Goal: Transaction & Acquisition: Purchase product/service

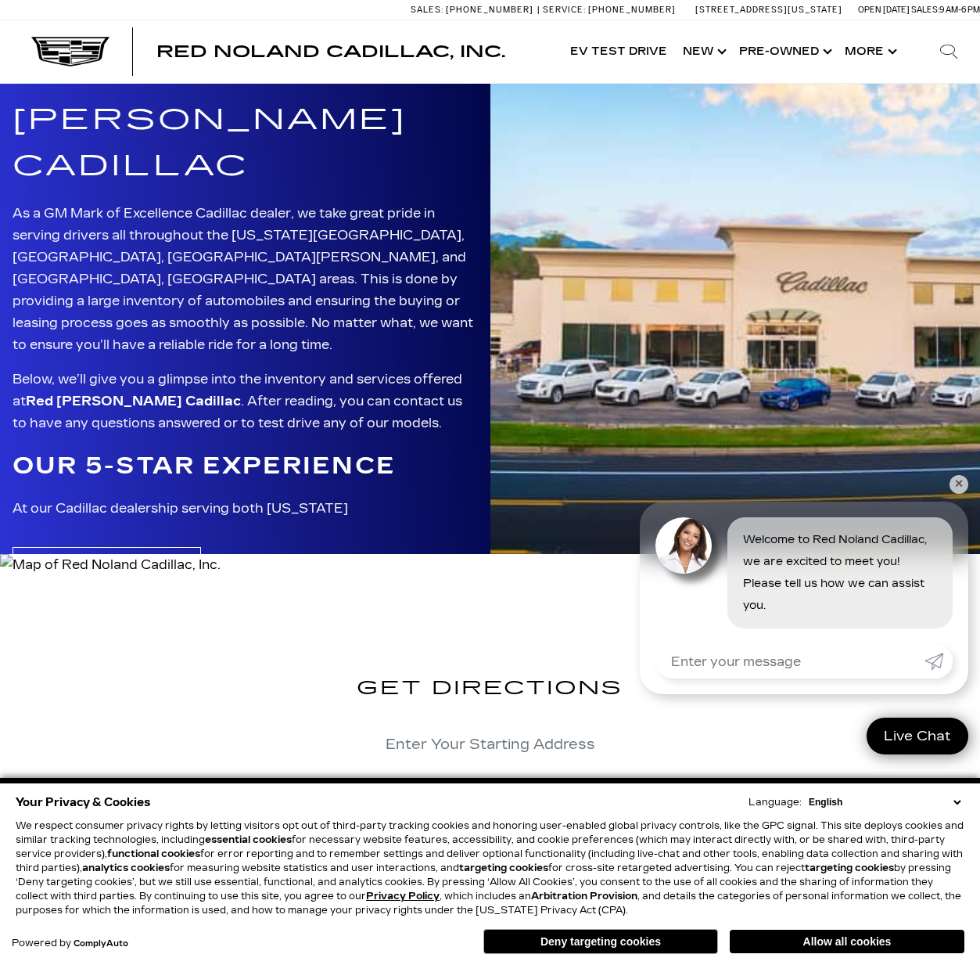
scroll to position [3037, 0]
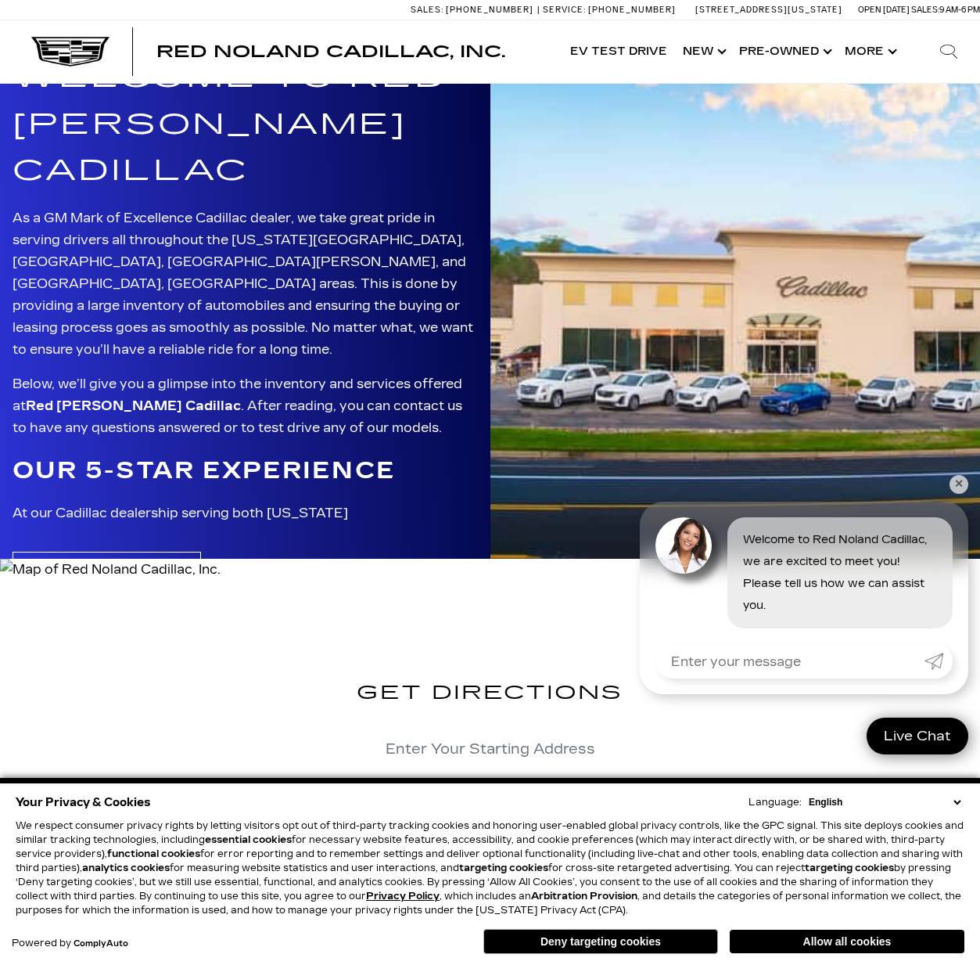
click at [957, 485] on link "✕" at bounding box center [959, 484] width 19 height 19
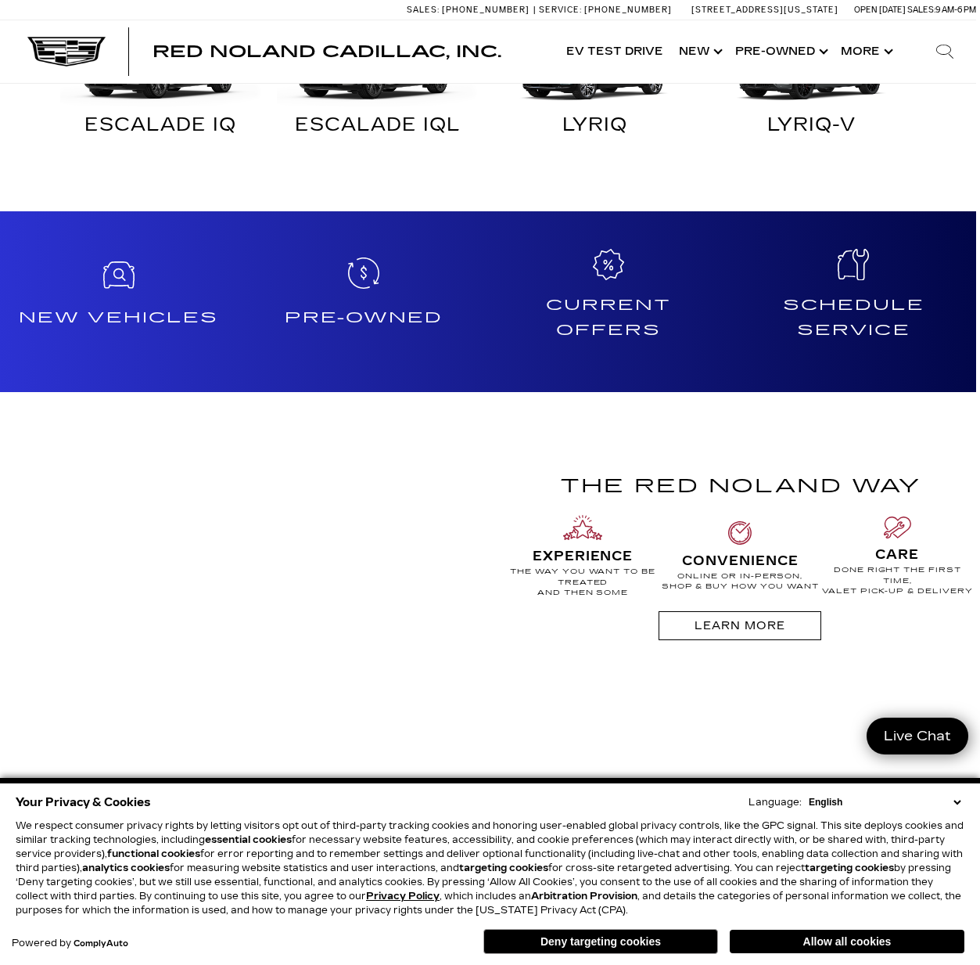
scroll to position [1089, 4]
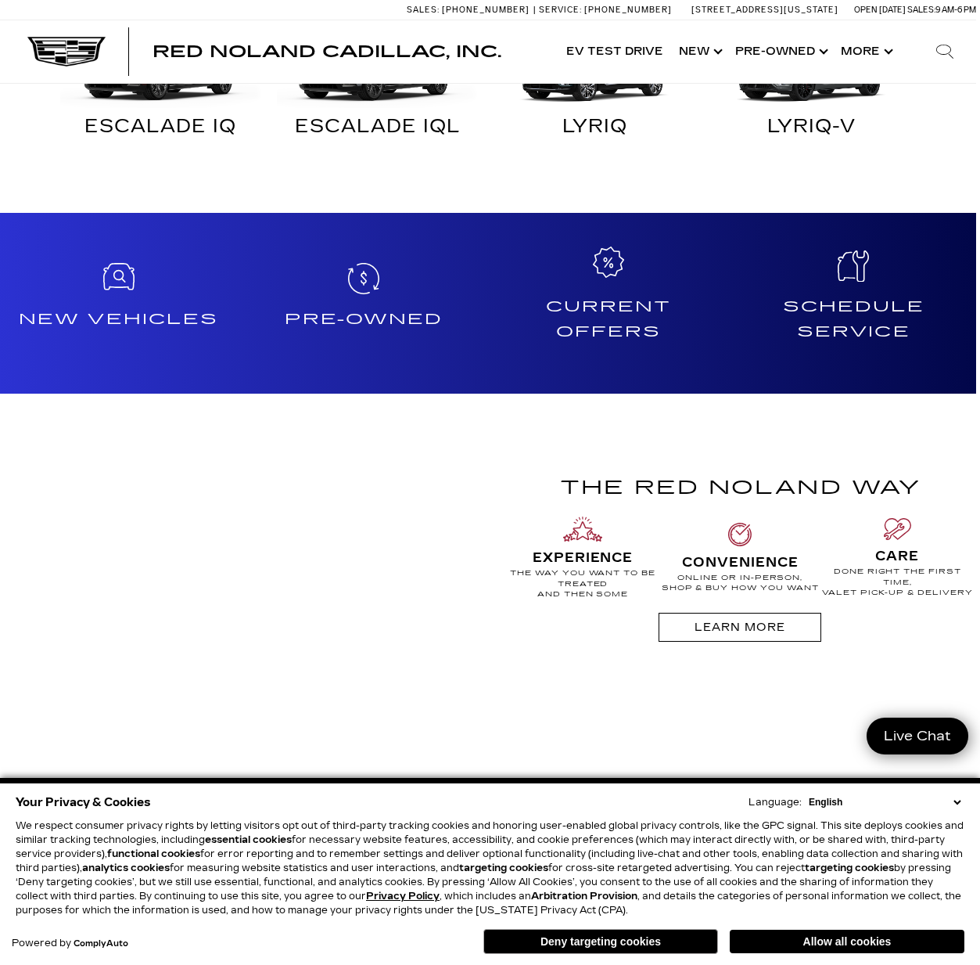
click at [618, 267] on icon at bounding box center [608, 261] width 31 height 31
click at [577, 325] on h4 "Current Offers" at bounding box center [609, 318] width 232 height 49
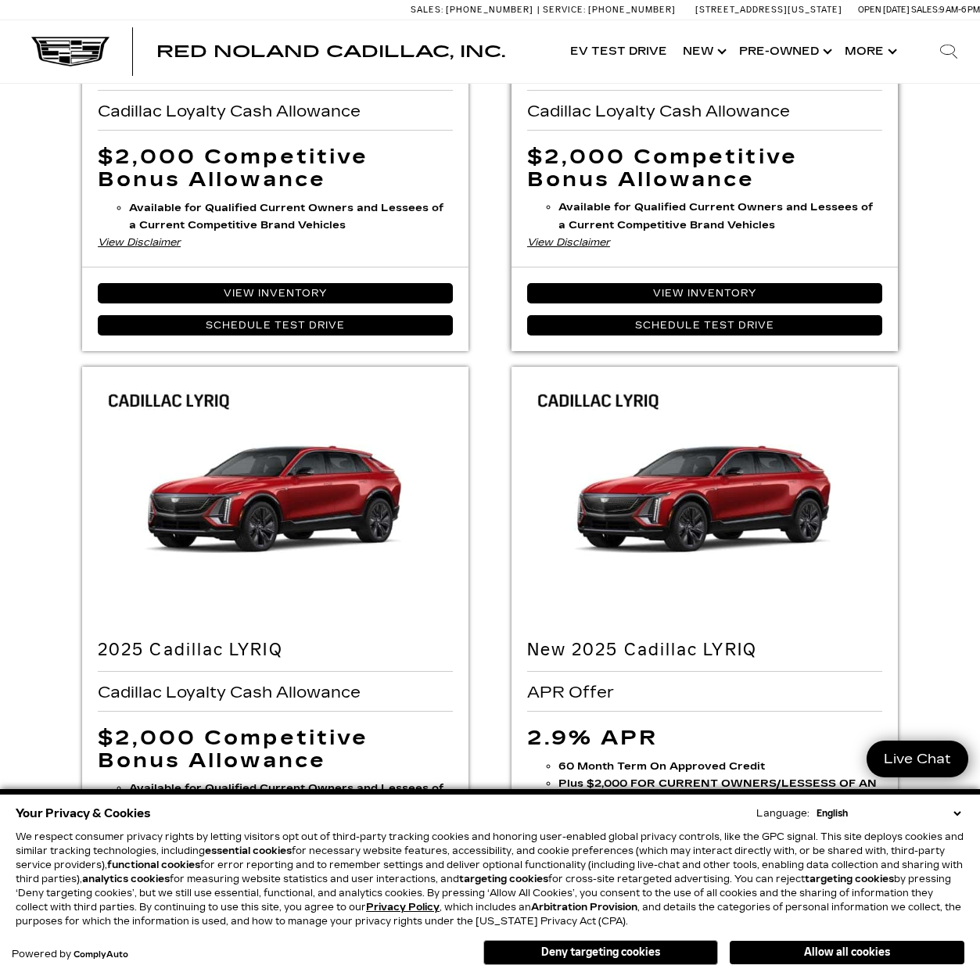
scroll to position [1092, 0]
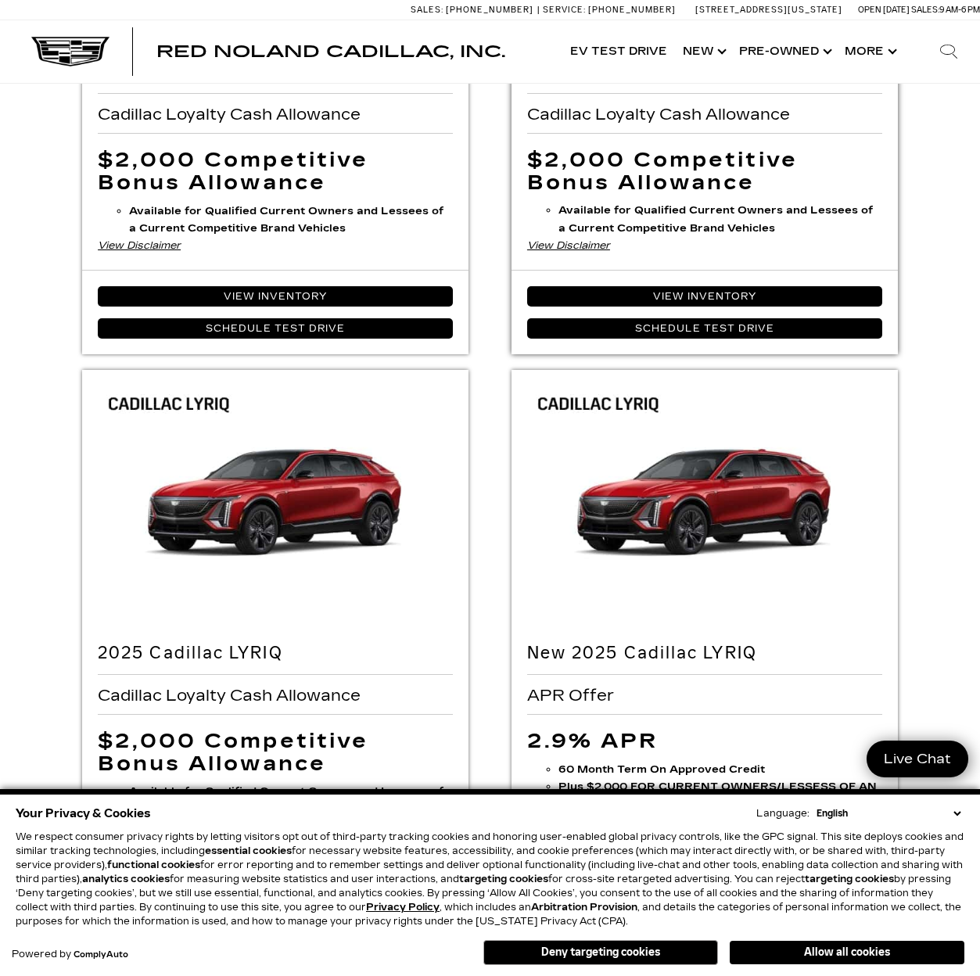
drag, startPoint x: 655, startPoint y: 687, endPoint x: 613, endPoint y: 629, distance: 71.2
click at [654, 307] on link "View Inventory" at bounding box center [704, 296] width 355 height 20
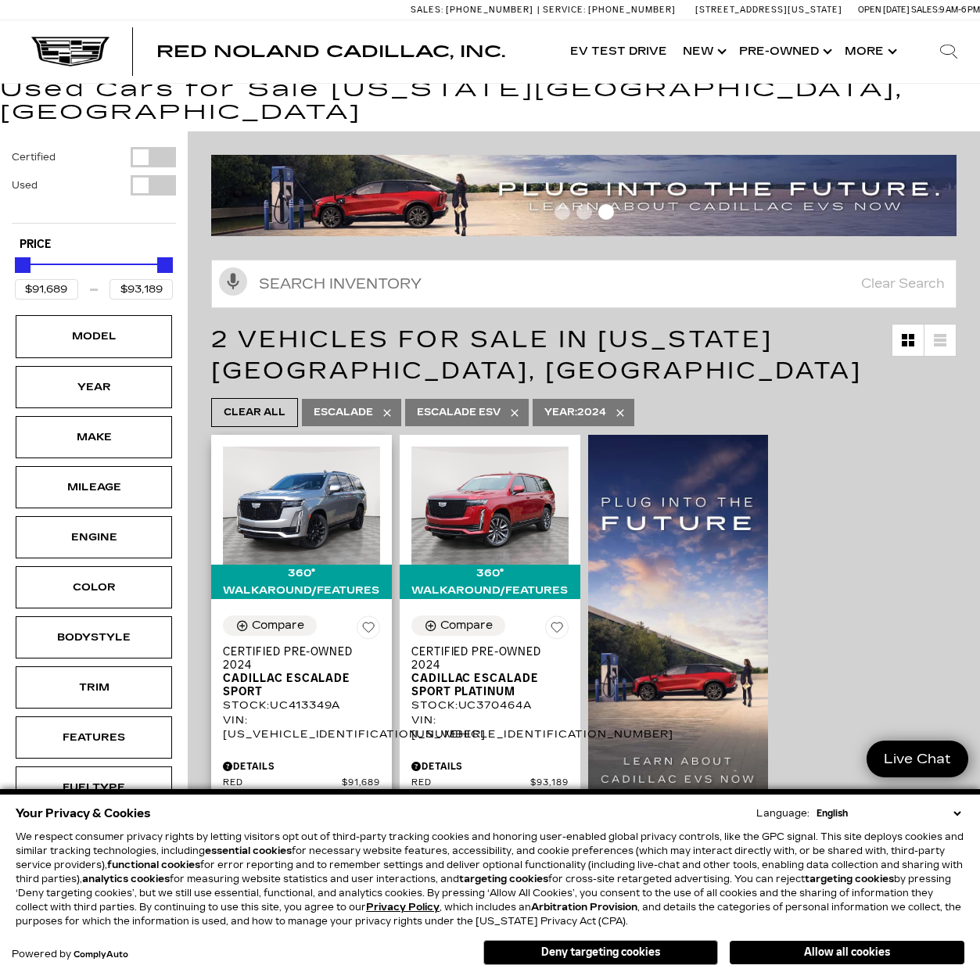
scroll to position [23, 0]
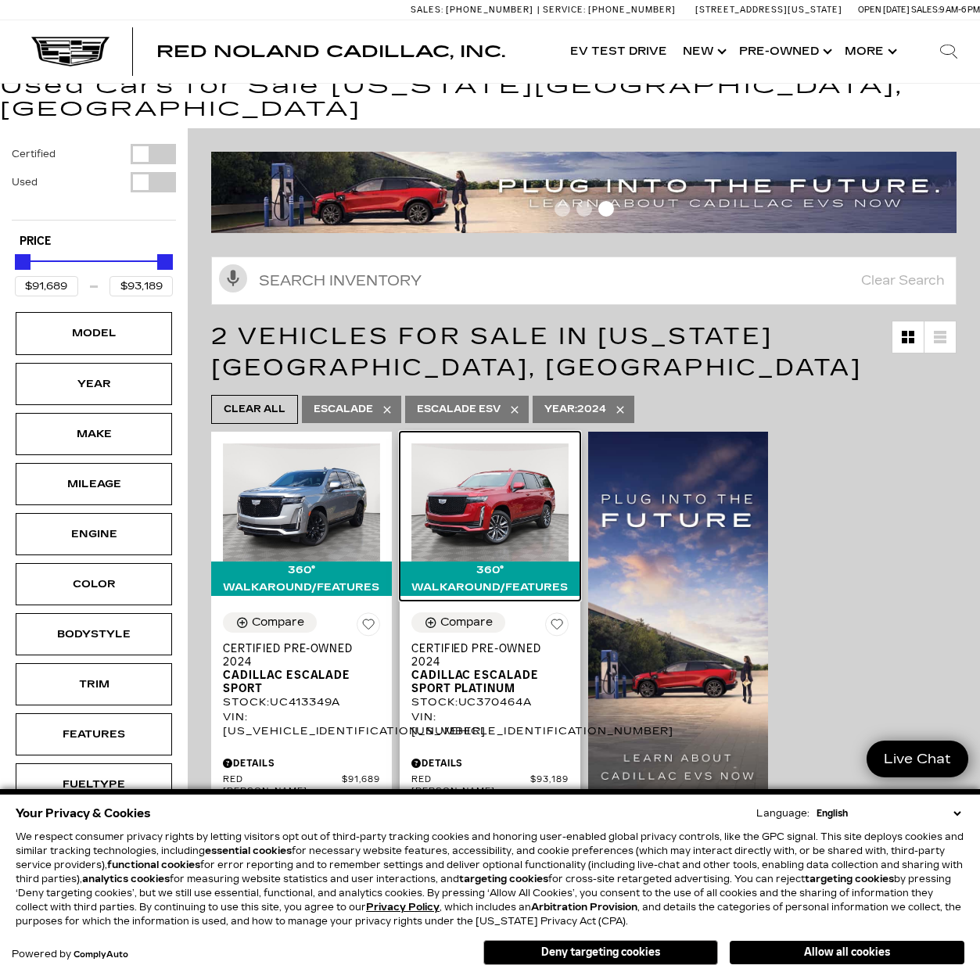
click at [486, 474] on img at bounding box center [490, 503] width 157 height 118
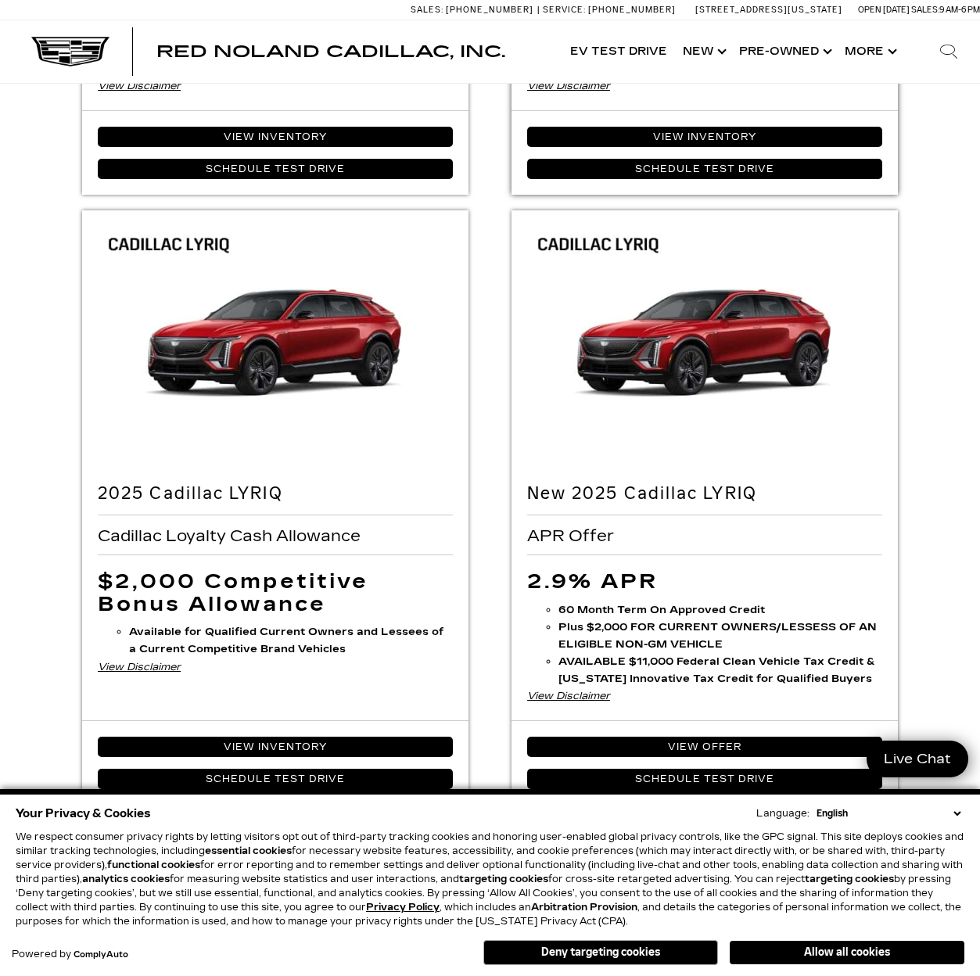
scroll to position [1252, 0]
click at [691, 147] on link "View Inventory" at bounding box center [704, 137] width 355 height 20
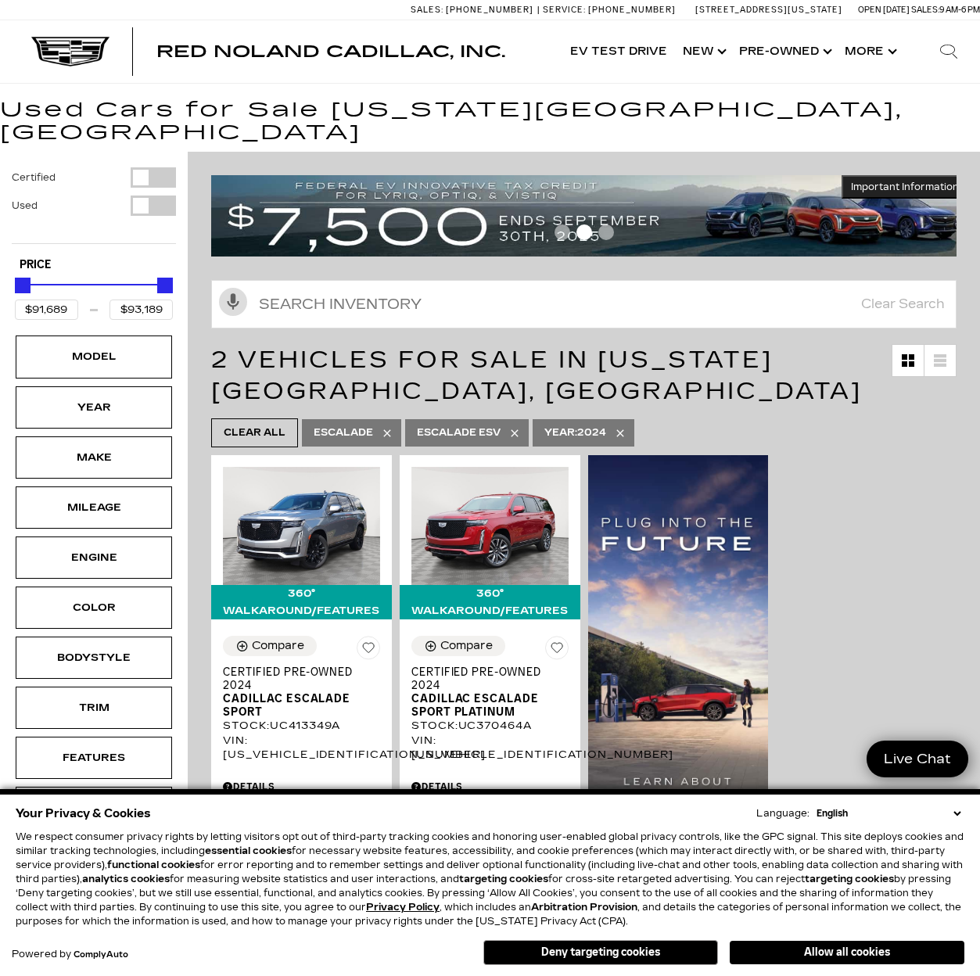
click at [566, 225] on span "Go to slide 1" at bounding box center [563, 233] width 16 height 16
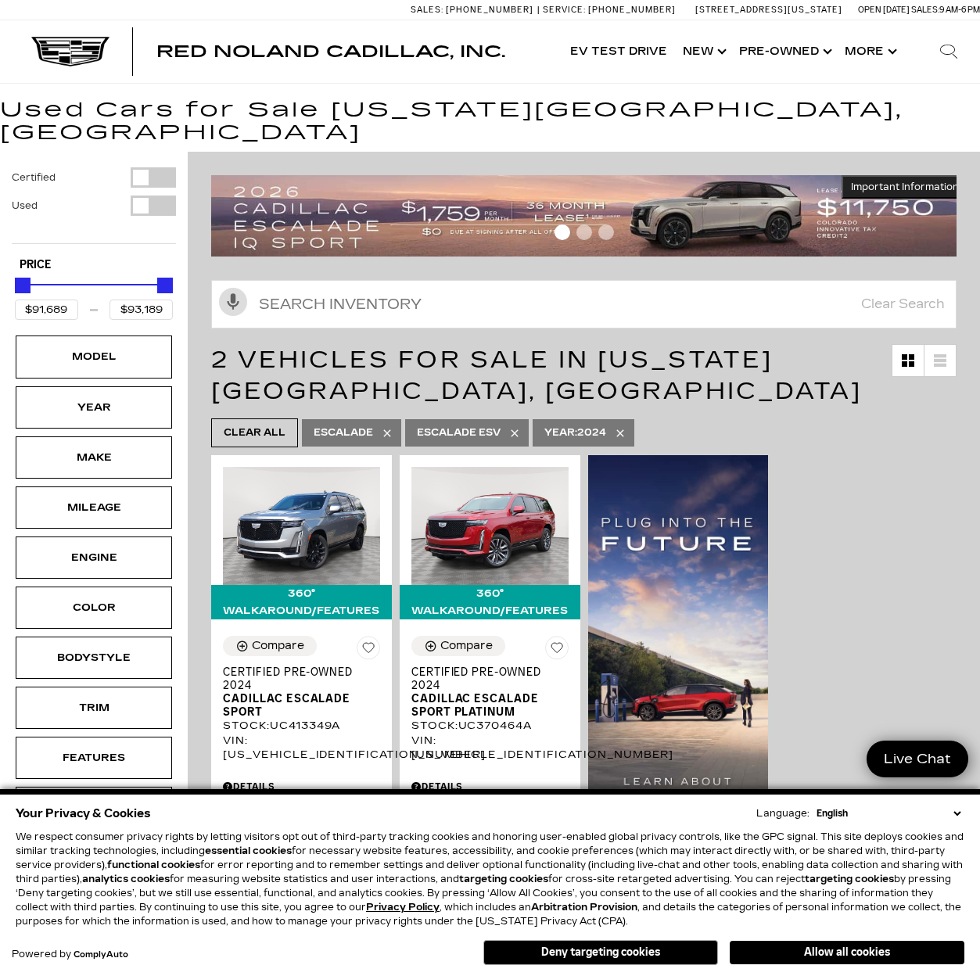
click at [725, 175] on img at bounding box center [589, 215] width 757 height 81
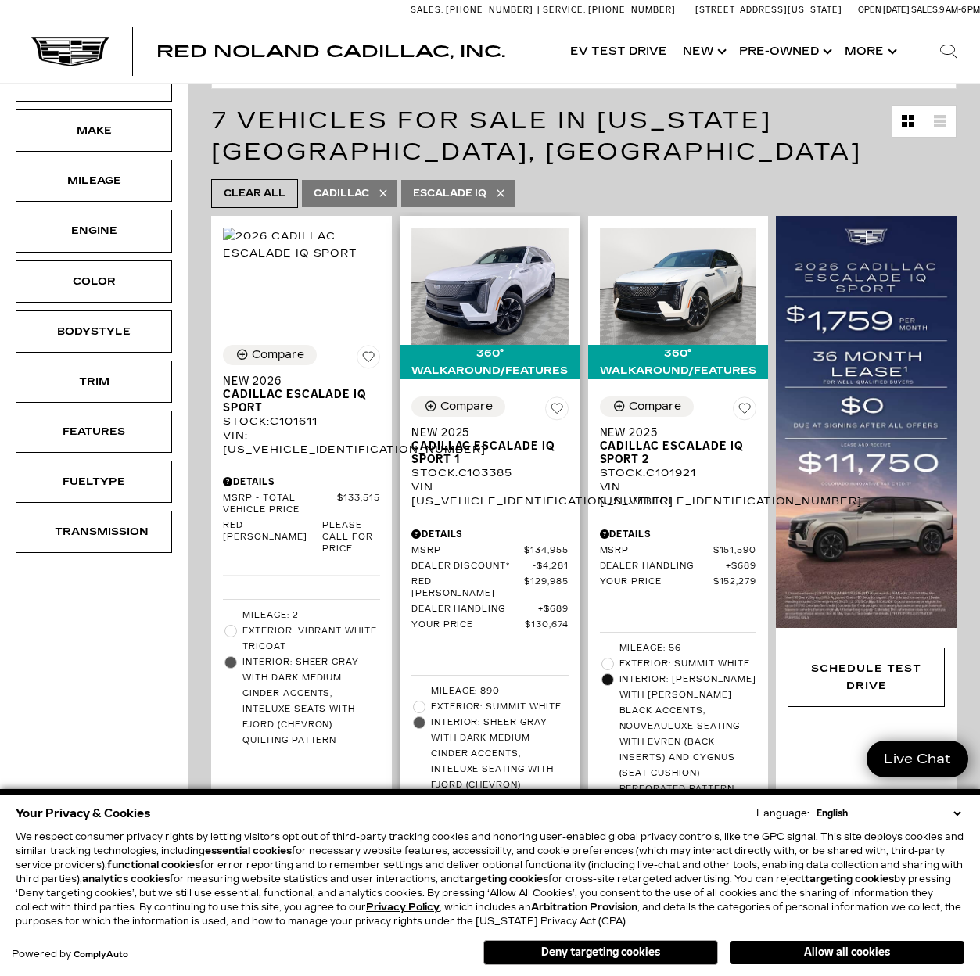
scroll to position [185, 0]
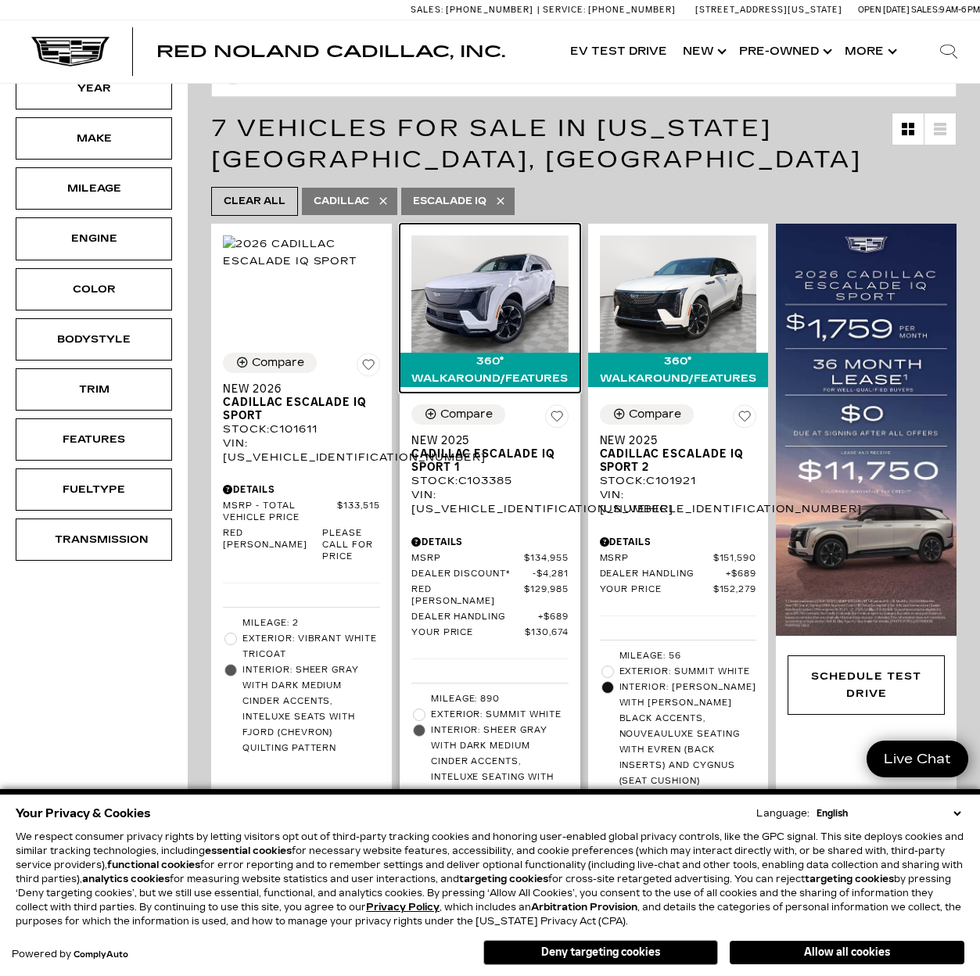
click at [493, 270] on img at bounding box center [490, 295] width 157 height 118
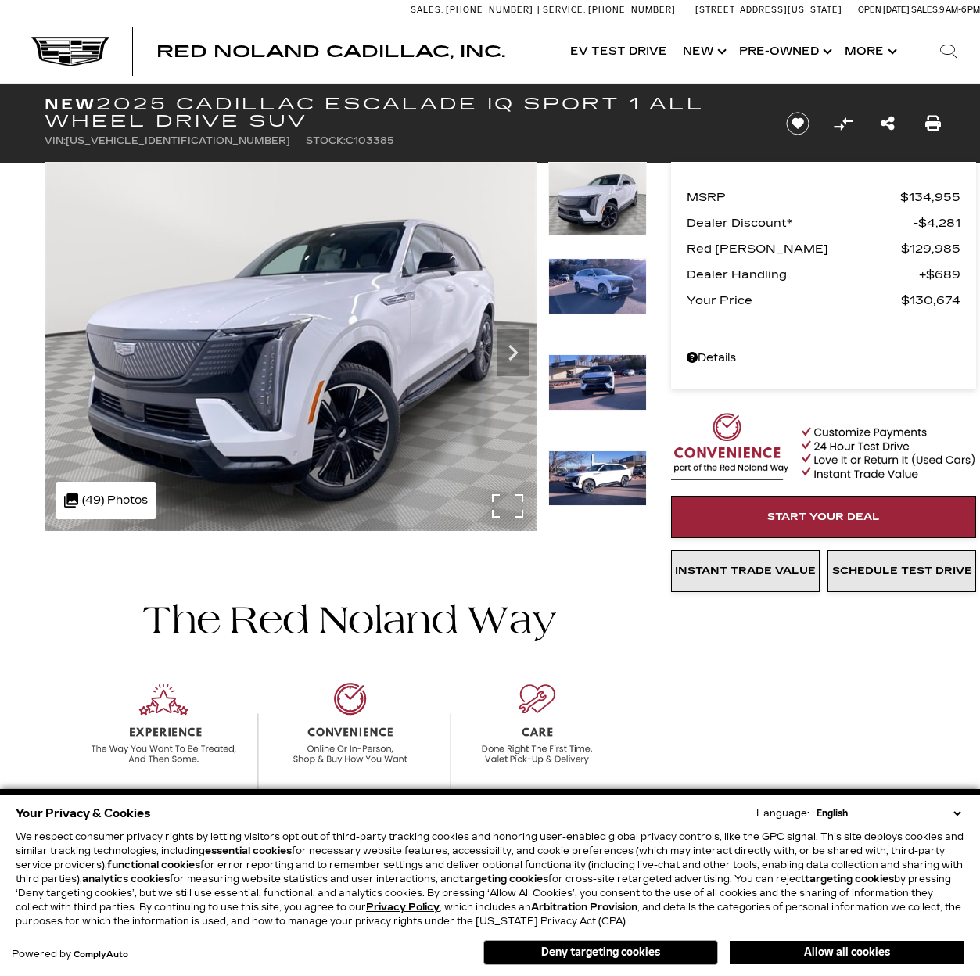
click at [134, 482] on div ".cls-1, .cls-3 { fill: #c50033; } .cls-1 { clip-rule: evenodd; } .cls-2 { clip-…" at bounding box center [105, 501] width 99 height 38
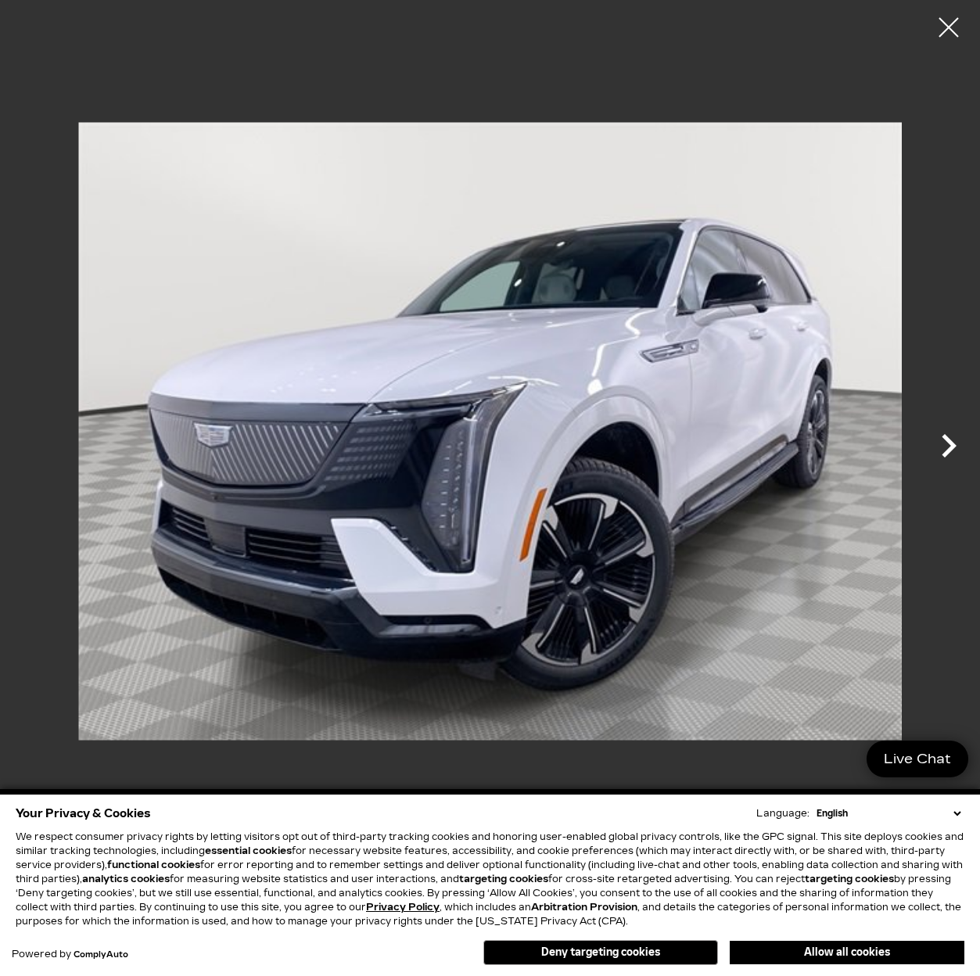
scroll to position [616, 0]
click at [950, 458] on icon "Next" at bounding box center [949, 446] width 47 height 47
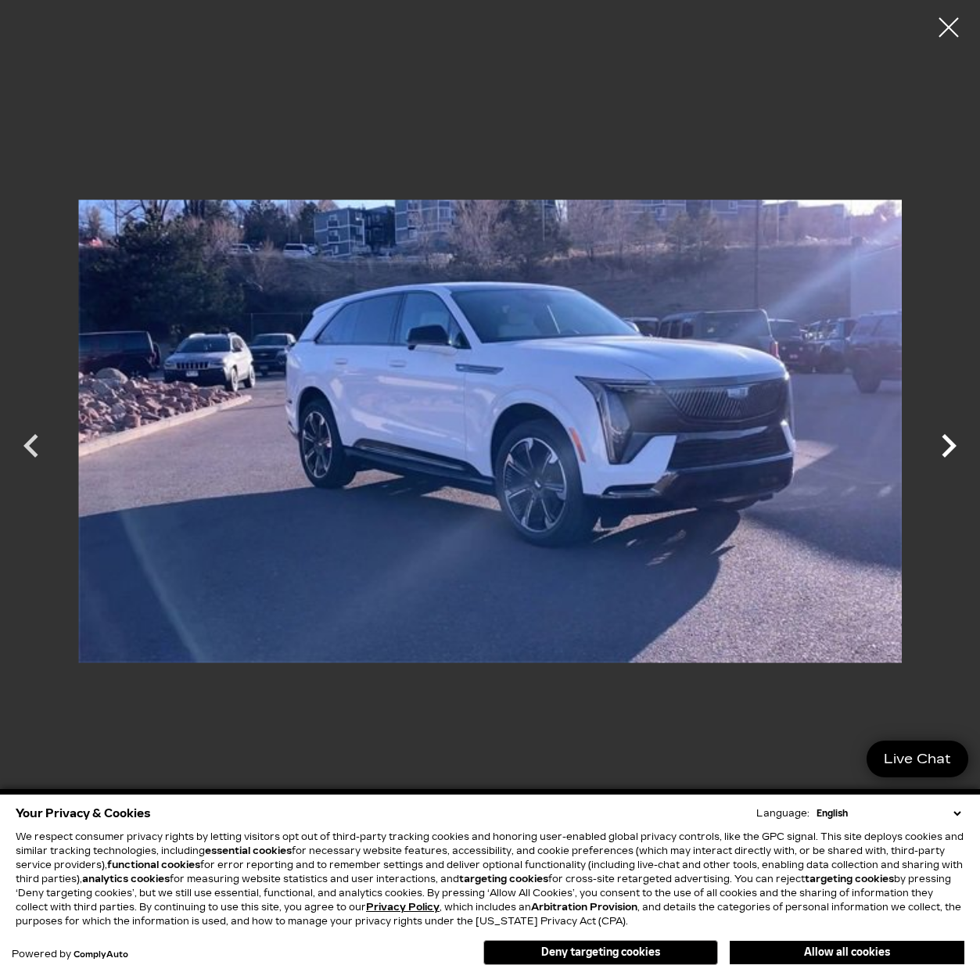
click at [953, 444] on icon "Next" at bounding box center [949, 445] width 15 height 23
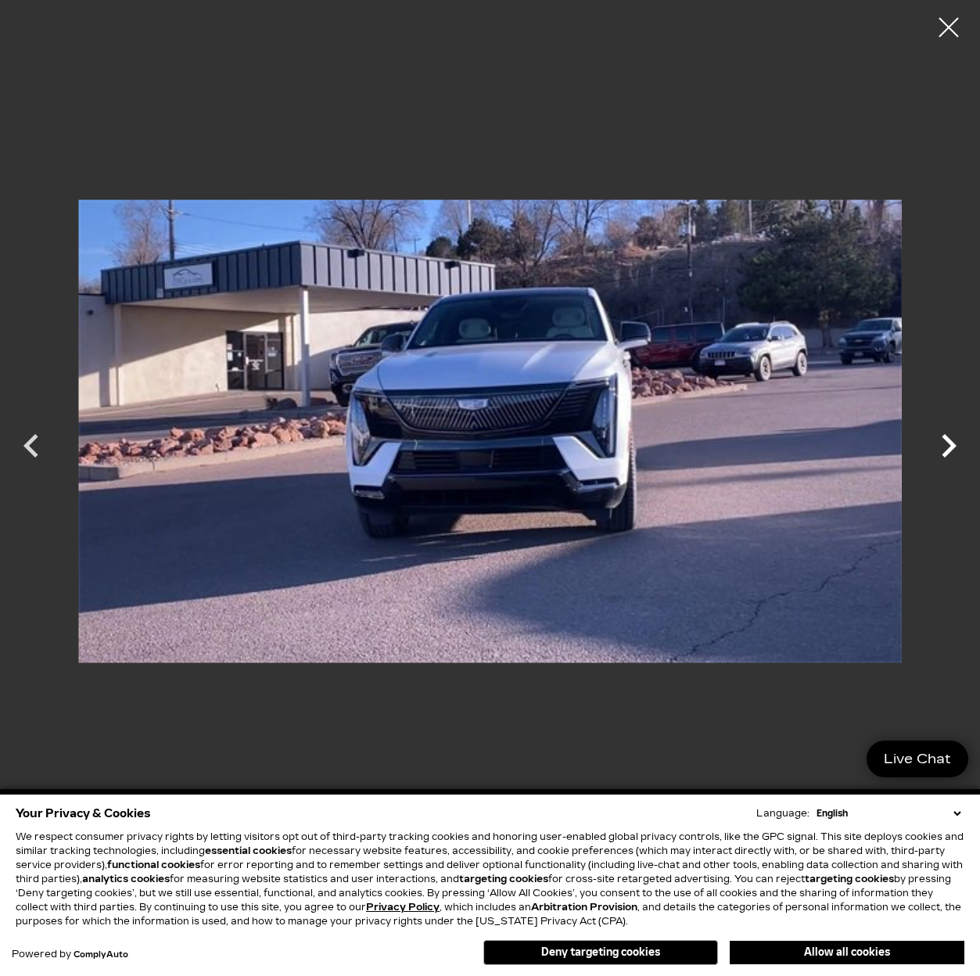
click at [953, 444] on icon "Next" at bounding box center [949, 445] width 15 height 23
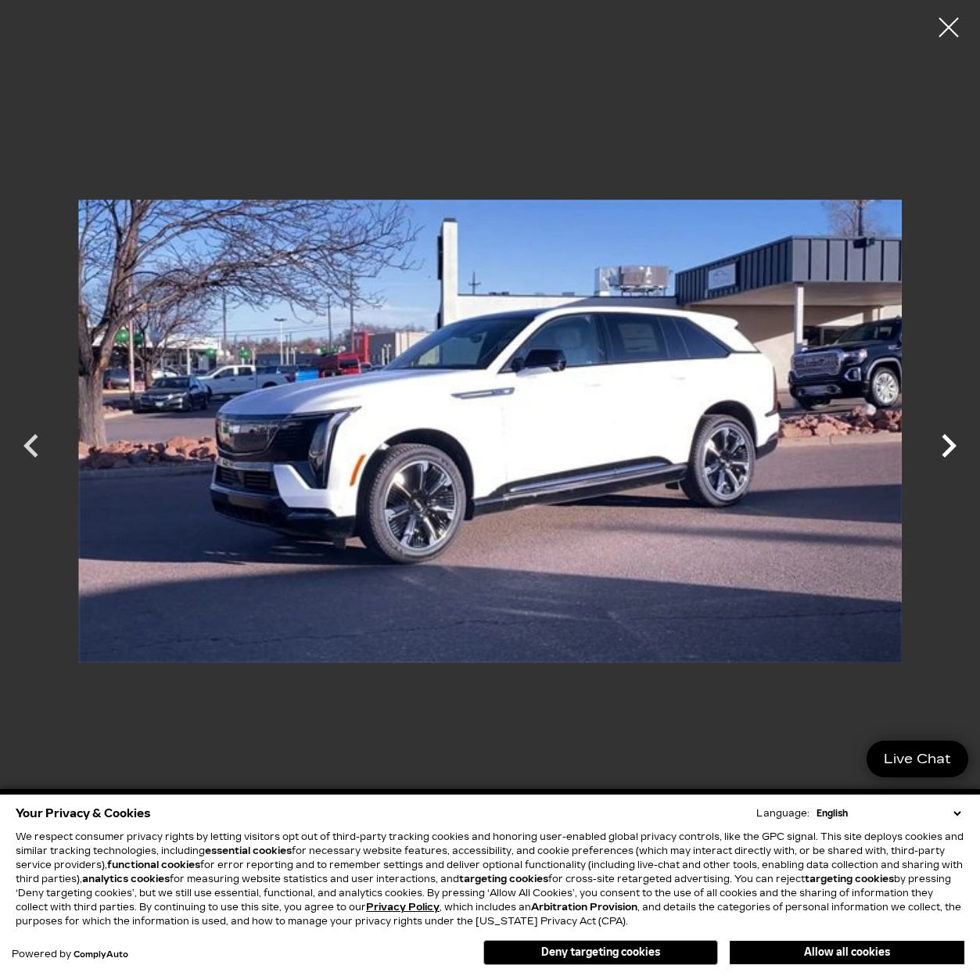
click at [953, 444] on icon "Next" at bounding box center [949, 445] width 15 height 23
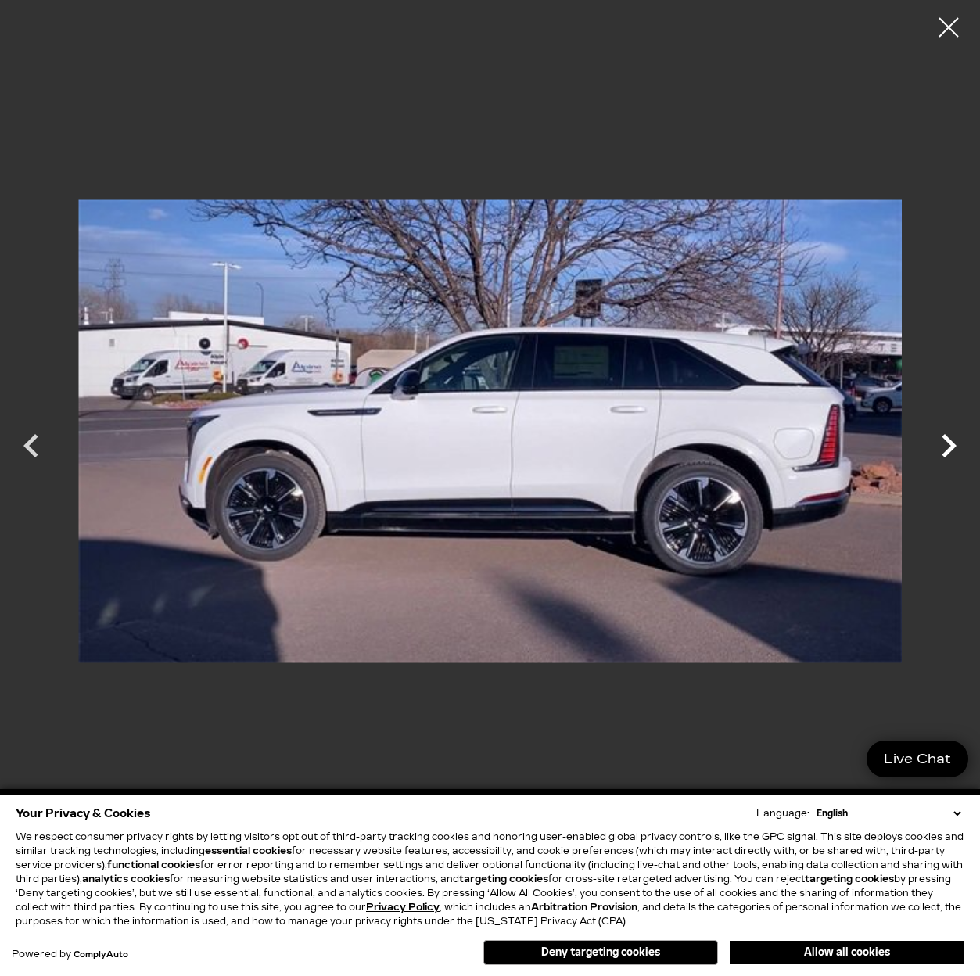
click at [953, 444] on icon "Next" at bounding box center [949, 445] width 15 height 23
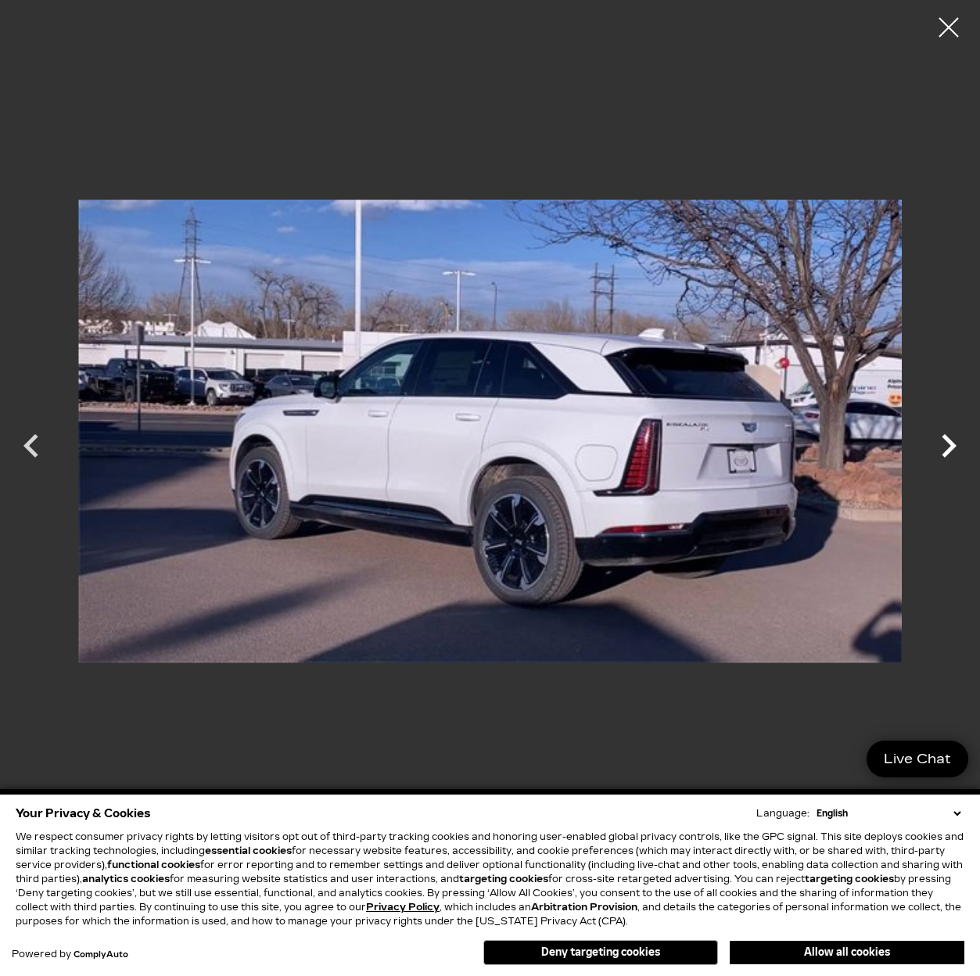
click at [953, 444] on icon "Next" at bounding box center [949, 445] width 15 height 23
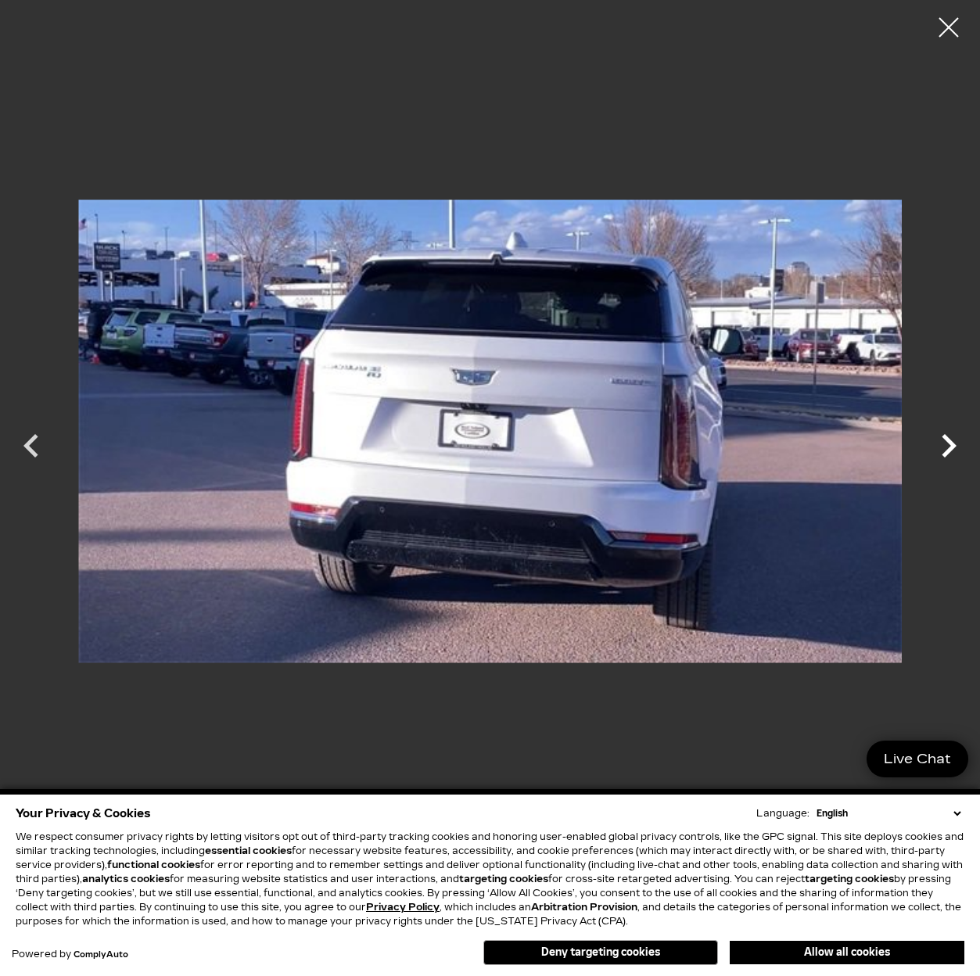
click at [953, 444] on icon "Next" at bounding box center [949, 445] width 15 height 23
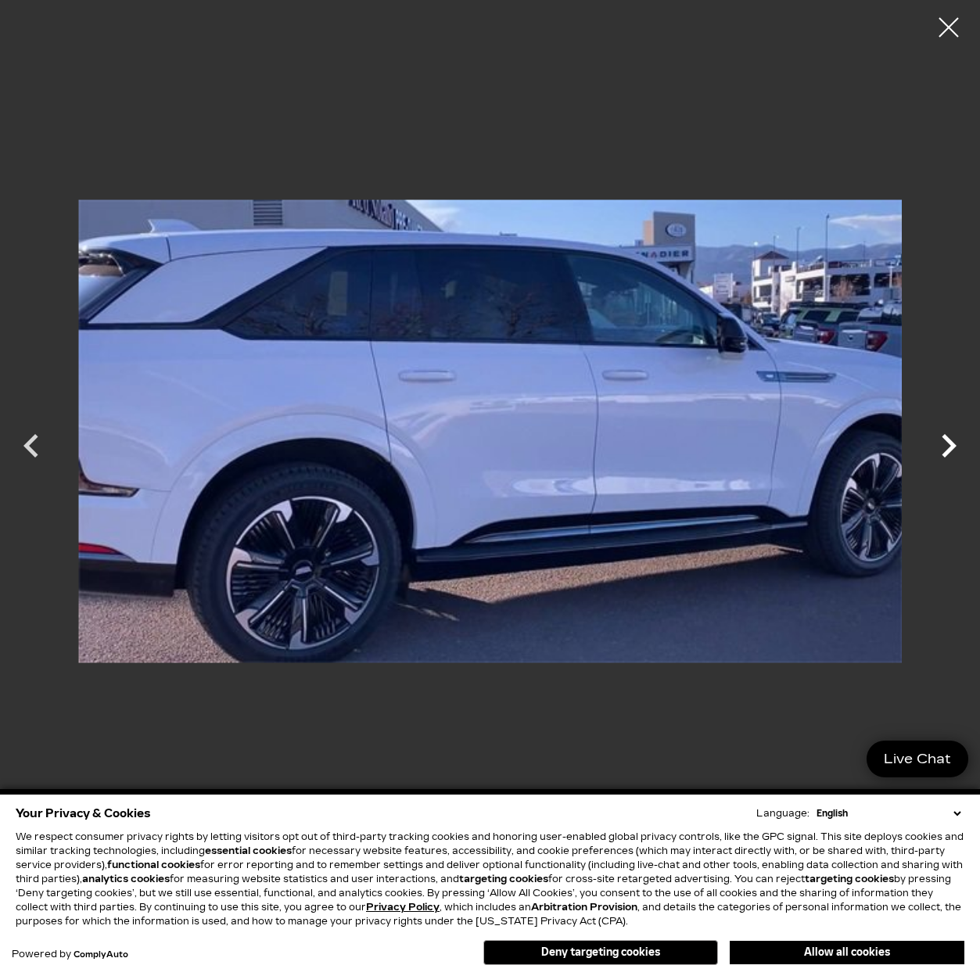
click at [953, 444] on icon "Next" at bounding box center [949, 445] width 15 height 23
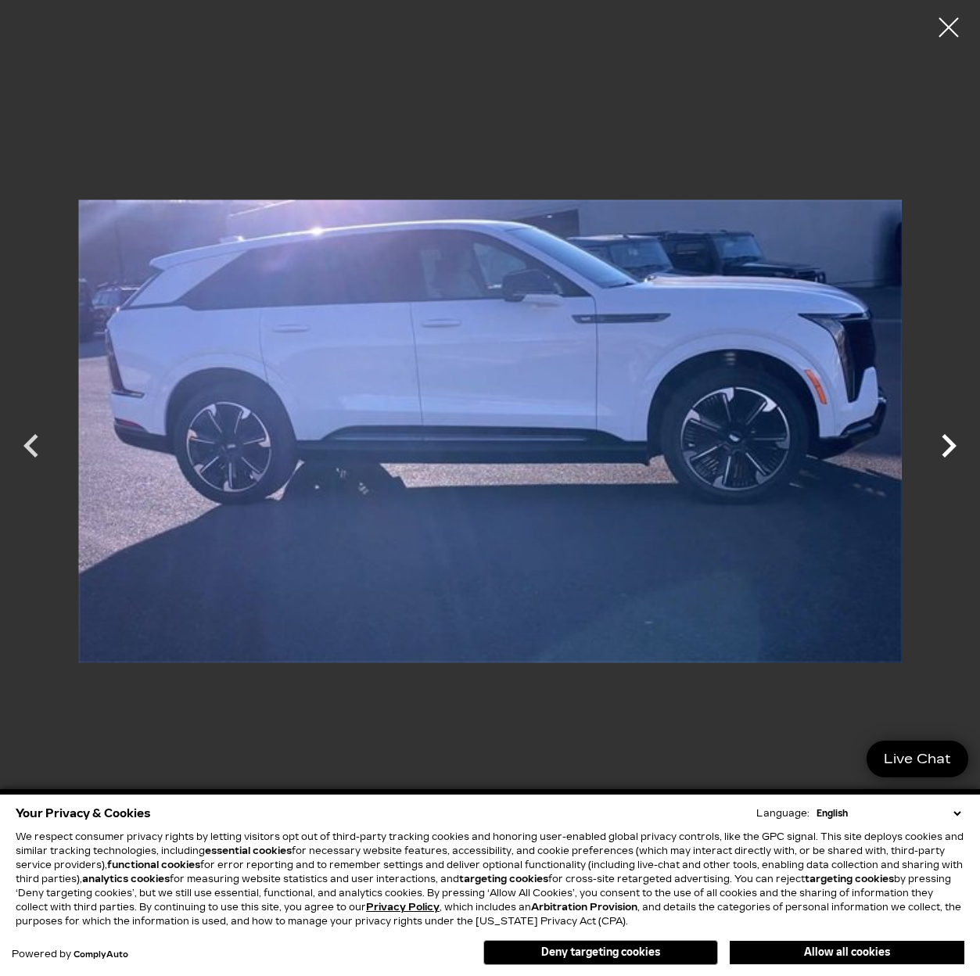
click at [953, 444] on icon "Next" at bounding box center [949, 445] width 15 height 23
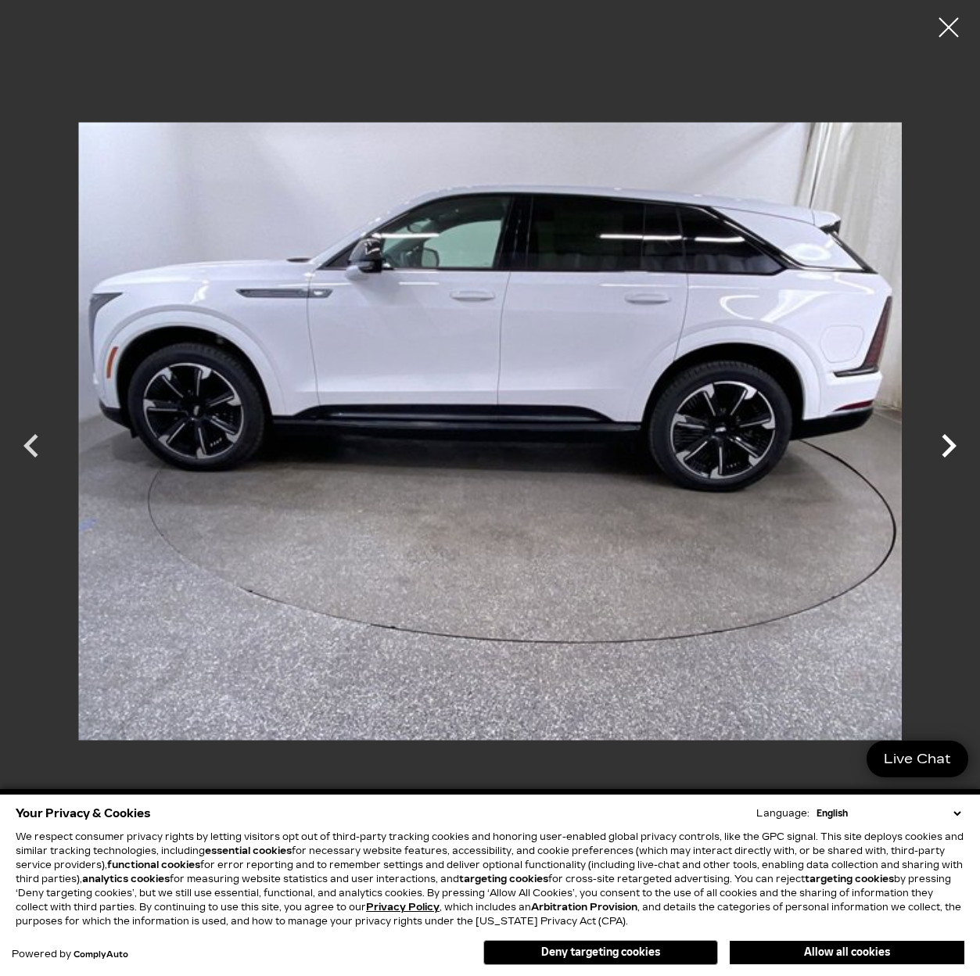
click at [953, 444] on icon "Next" at bounding box center [949, 445] width 15 height 23
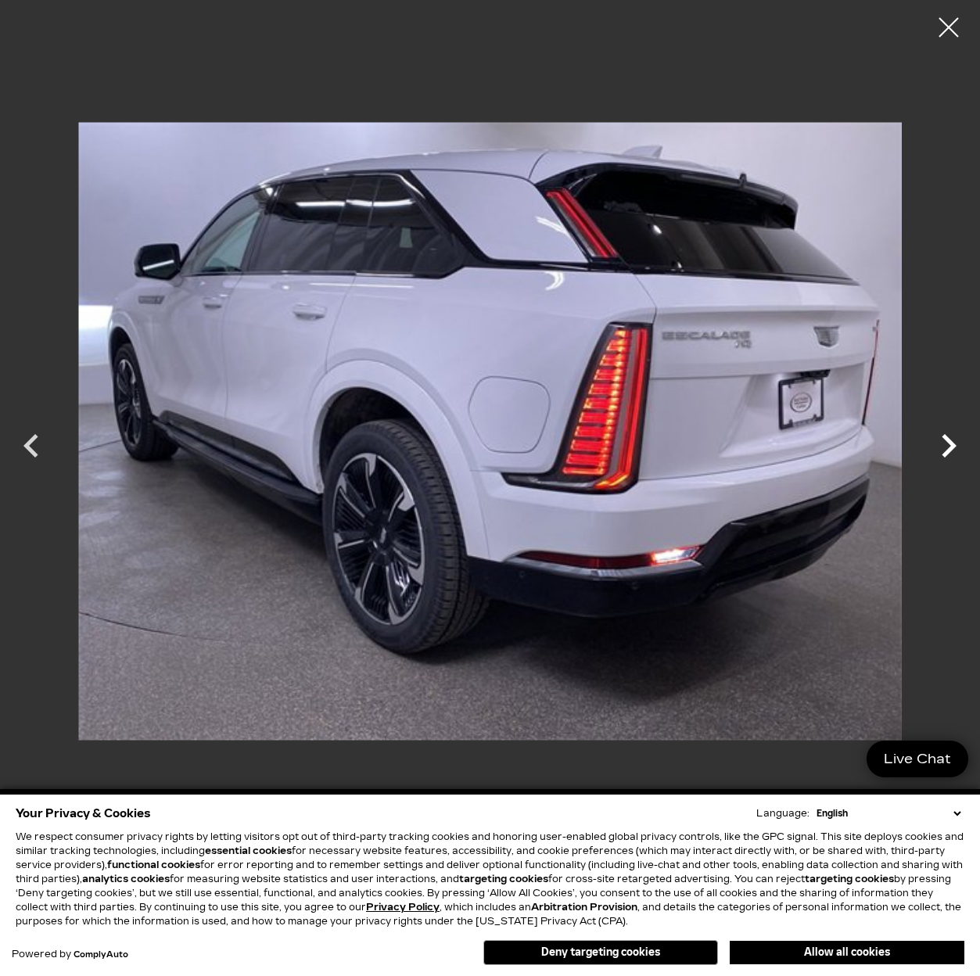
click at [953, 444] on icon "Next" at bounding box center [949, 445] width 15 height 23
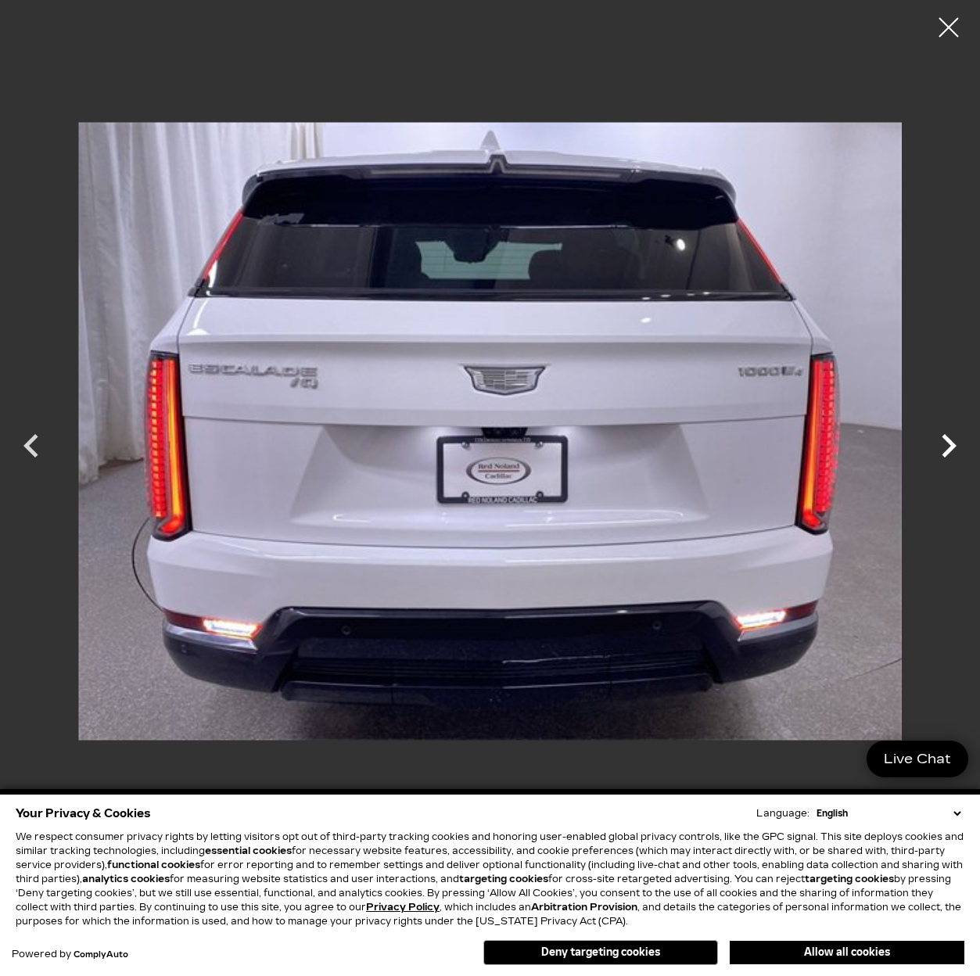
click at [953, 444] on icon "Next" at bounding box center [949, 445] width 15 height 23
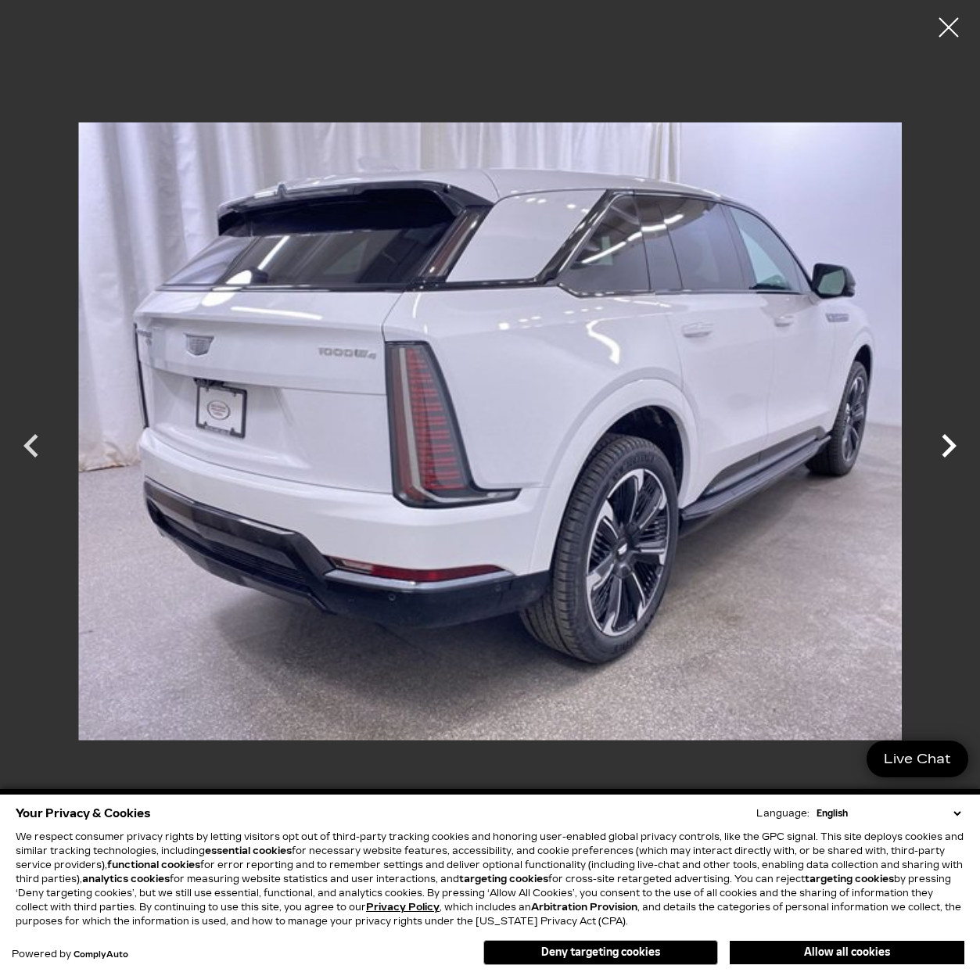
click at [953, 444] on icon "Next" at bounding box center [949, 445] width 15 height 23
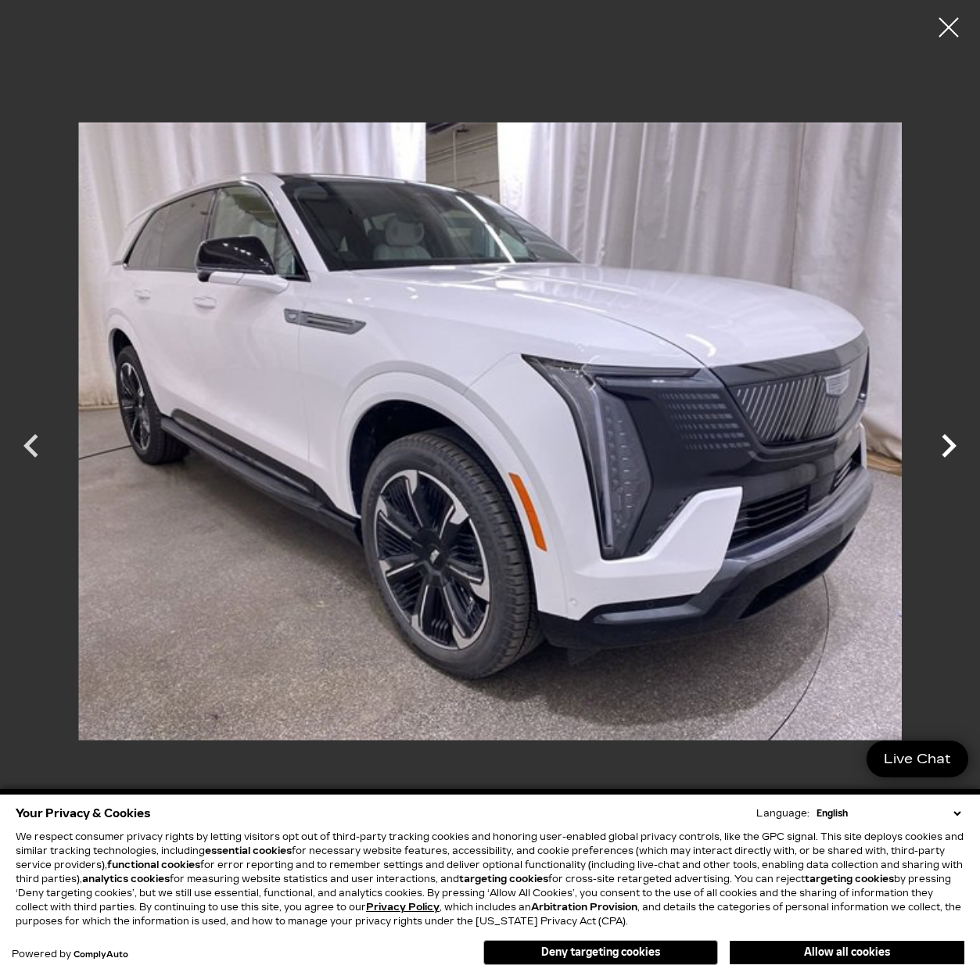
click at [953, 444] on icon "Next" at bounding box center [949, 445] width 15 height 23
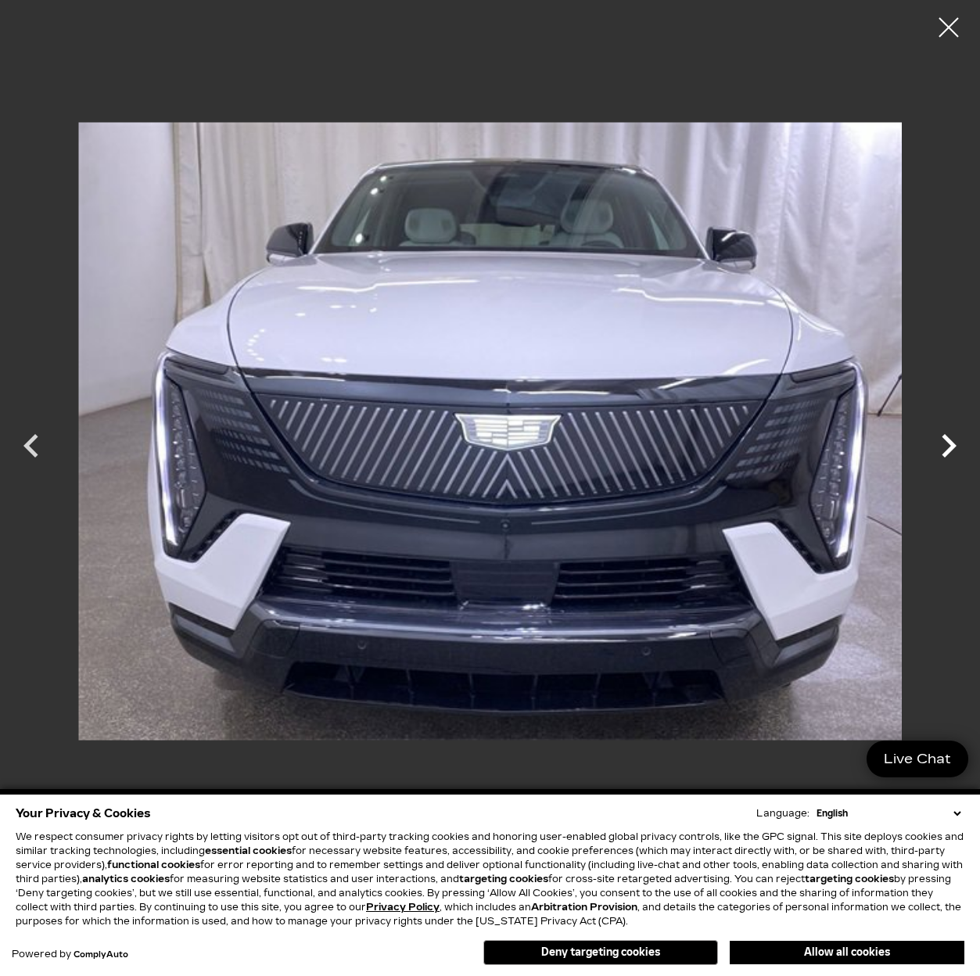
click at [953, 444] on icon "Next" at bounding box center [949, 445] width 15 height 23
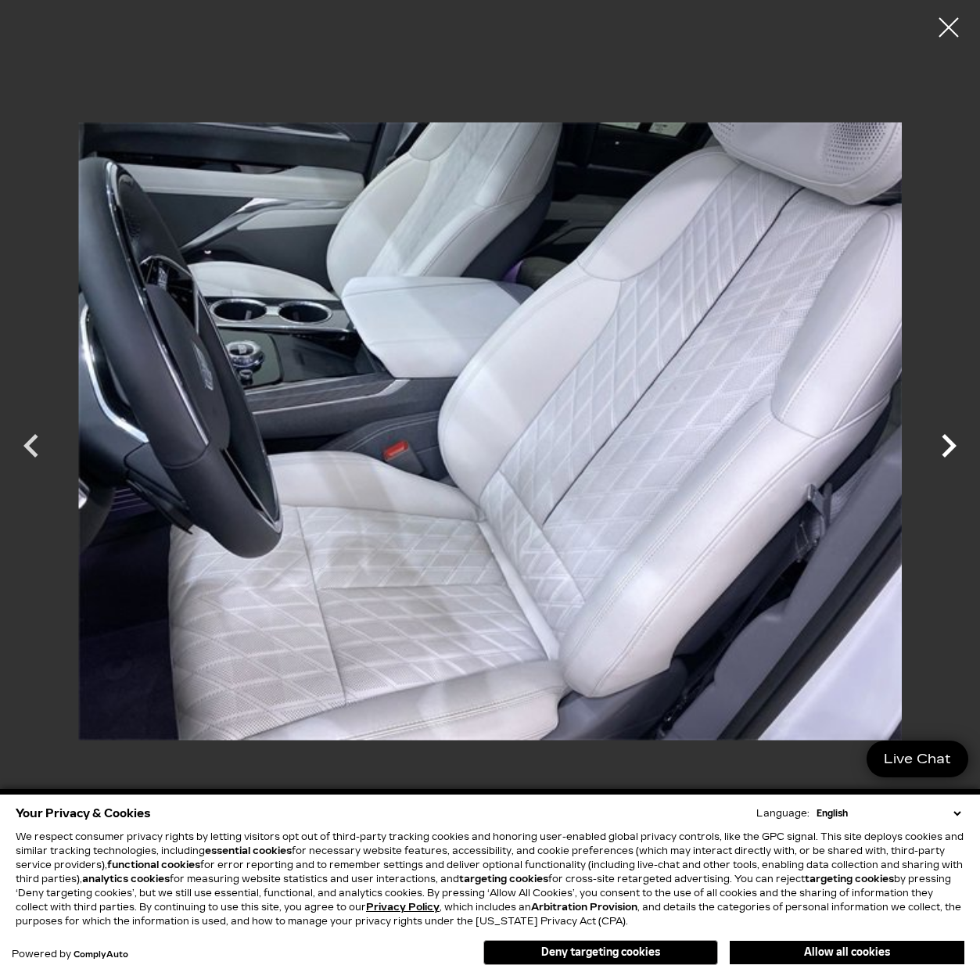
click at [953, 444] on icon "Next" at bounding box center [949, 445] width 15 height 23
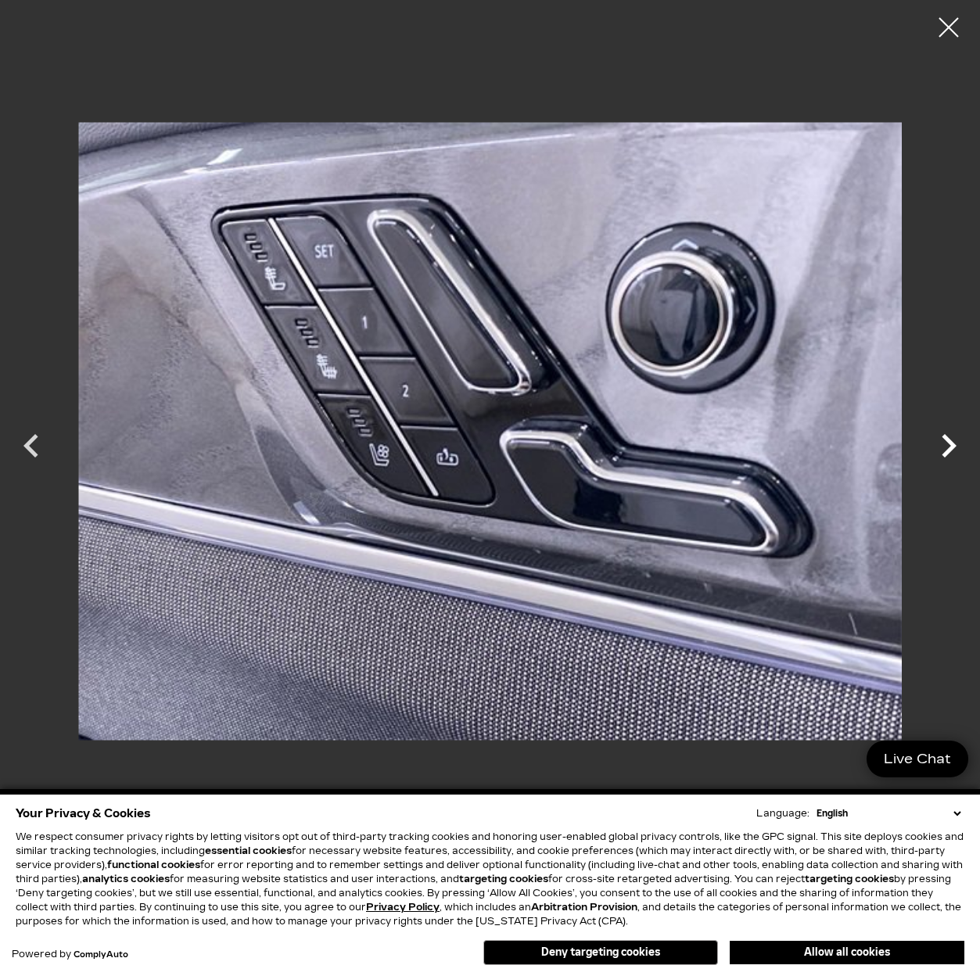
click at [953, 444] on icon "Next" at bounding box center [949, 445] width 15 height 23
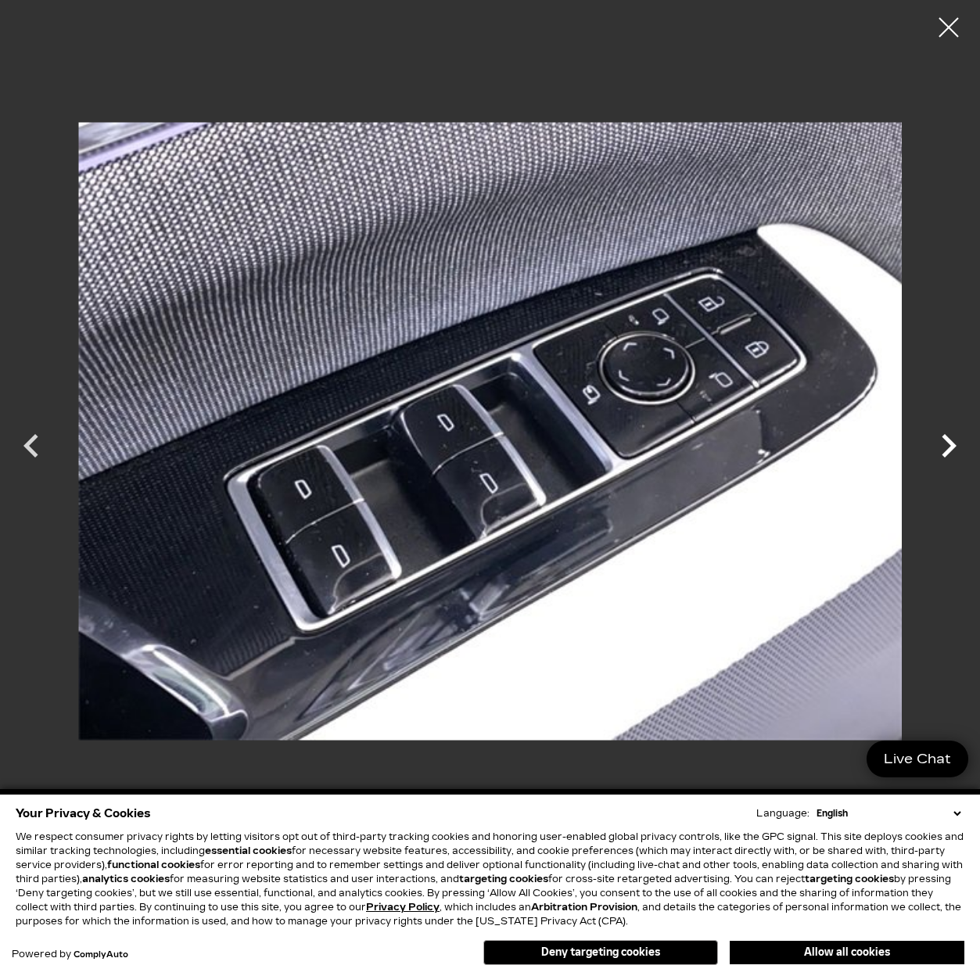
click at [953, 444] on icon "Next" at bounding box center [949, 445] width 15 height 23
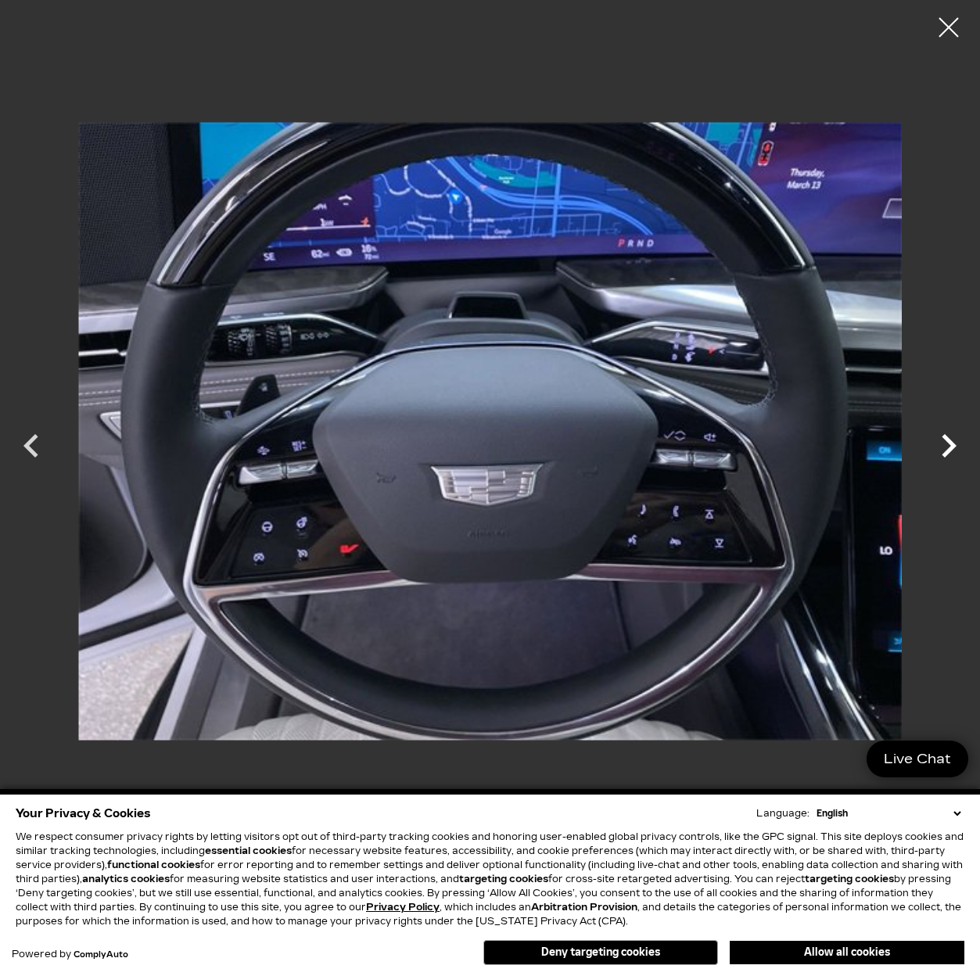
click at [953, 444] on icon "Next" at bounding box center [949, 445] width 15 height 23
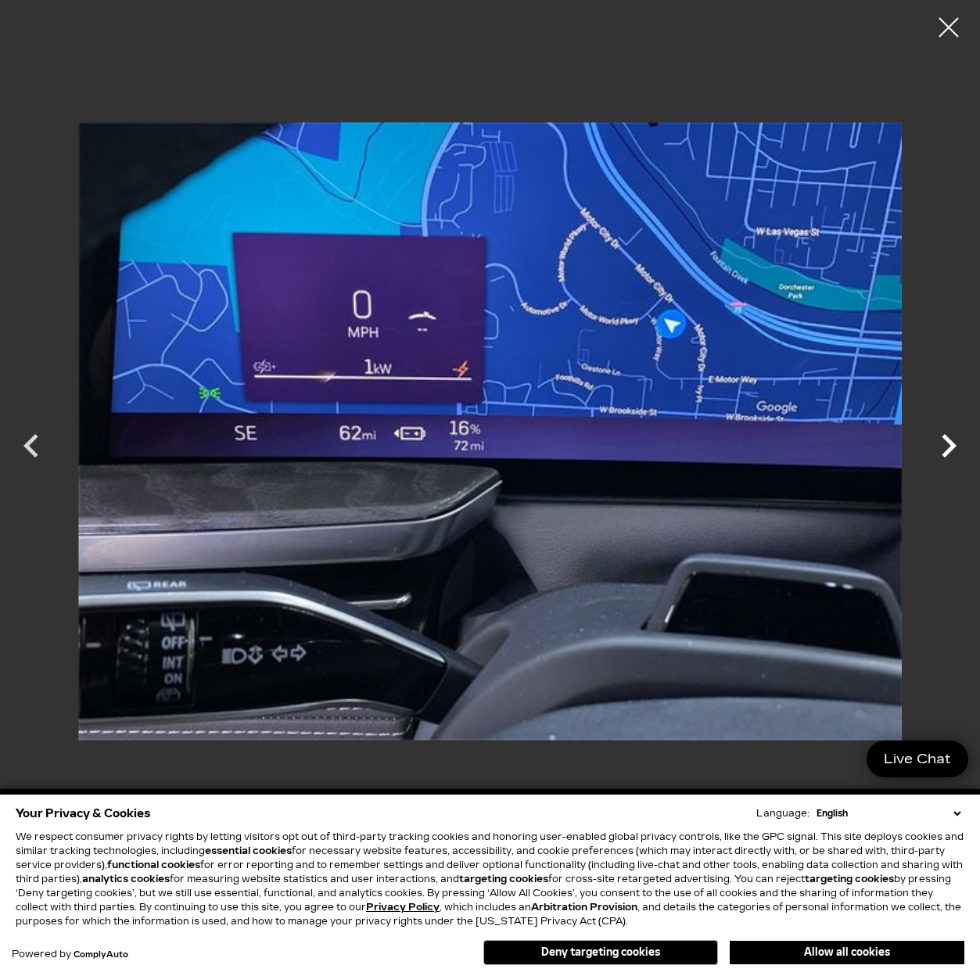
click at [953, 444] on icon "Next" at bounding box center [949, 445] width 15 height 23
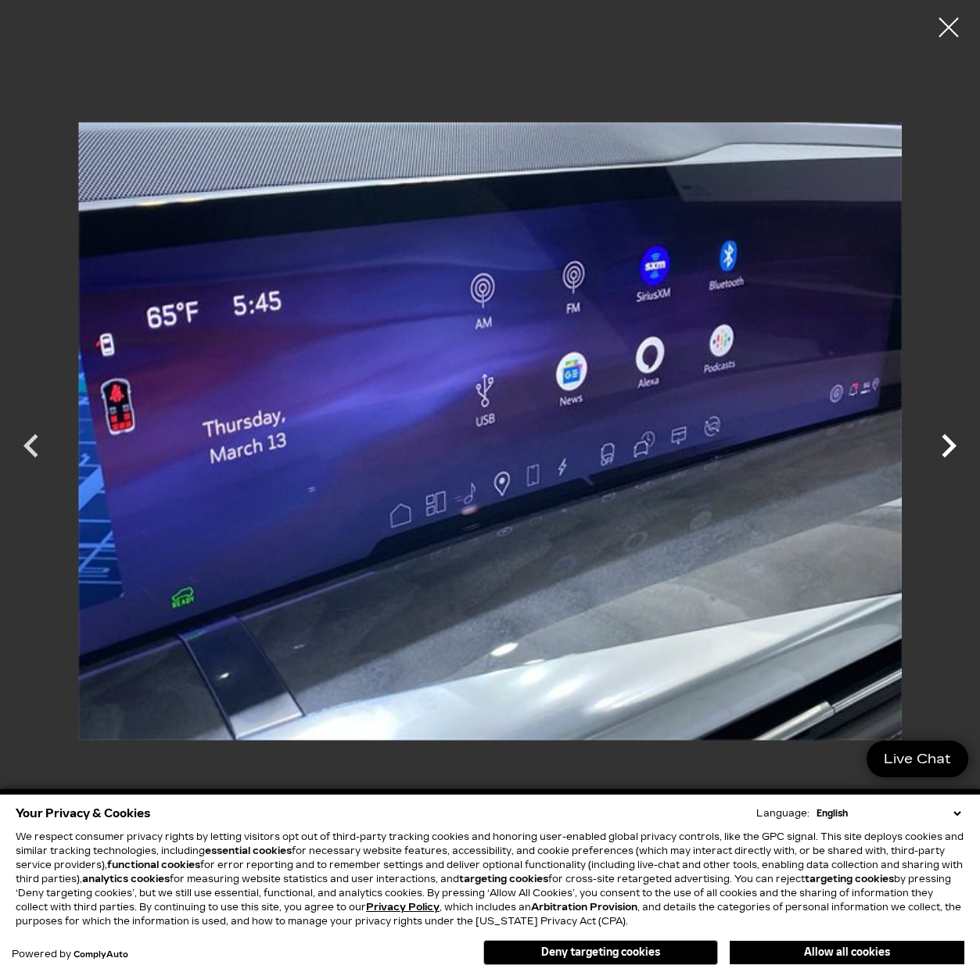
click at [953, 444] on icon "Next" at bounding box center [949, 445] width 15 height 23
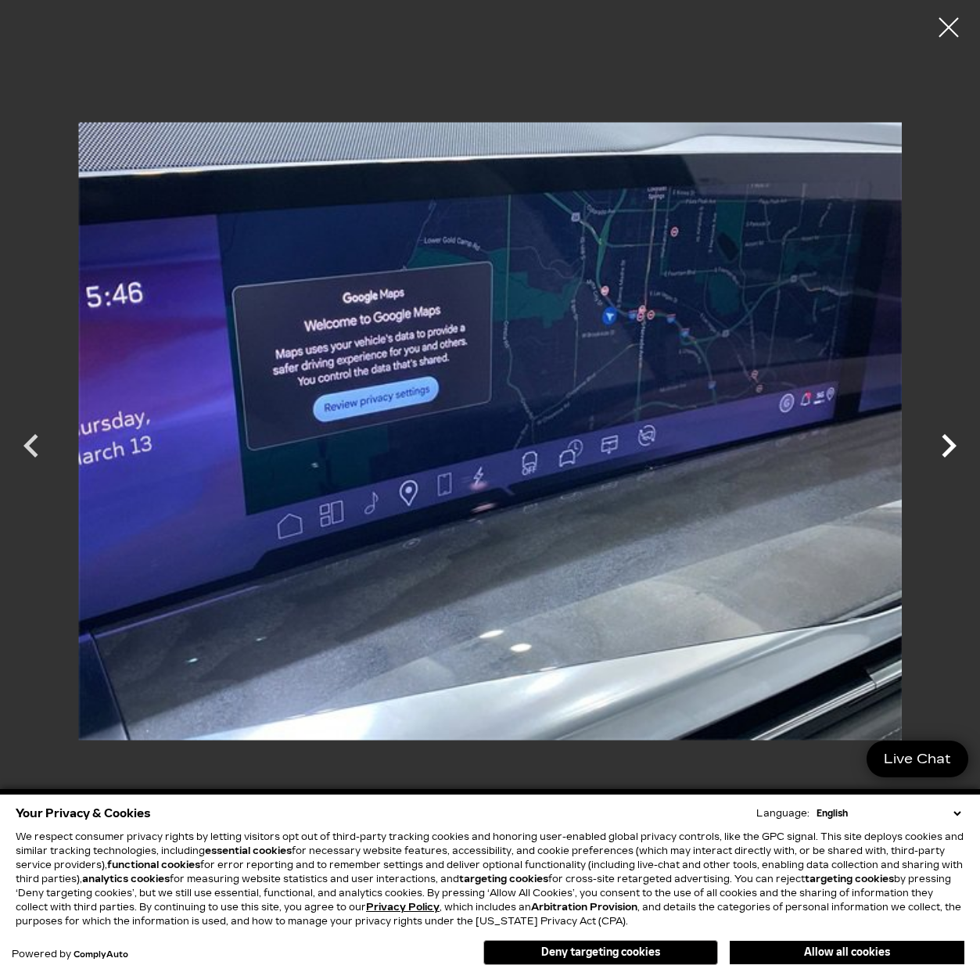
click at [953, 444] on icon "Next" at bounding box center [949, 445] width 15 height 23
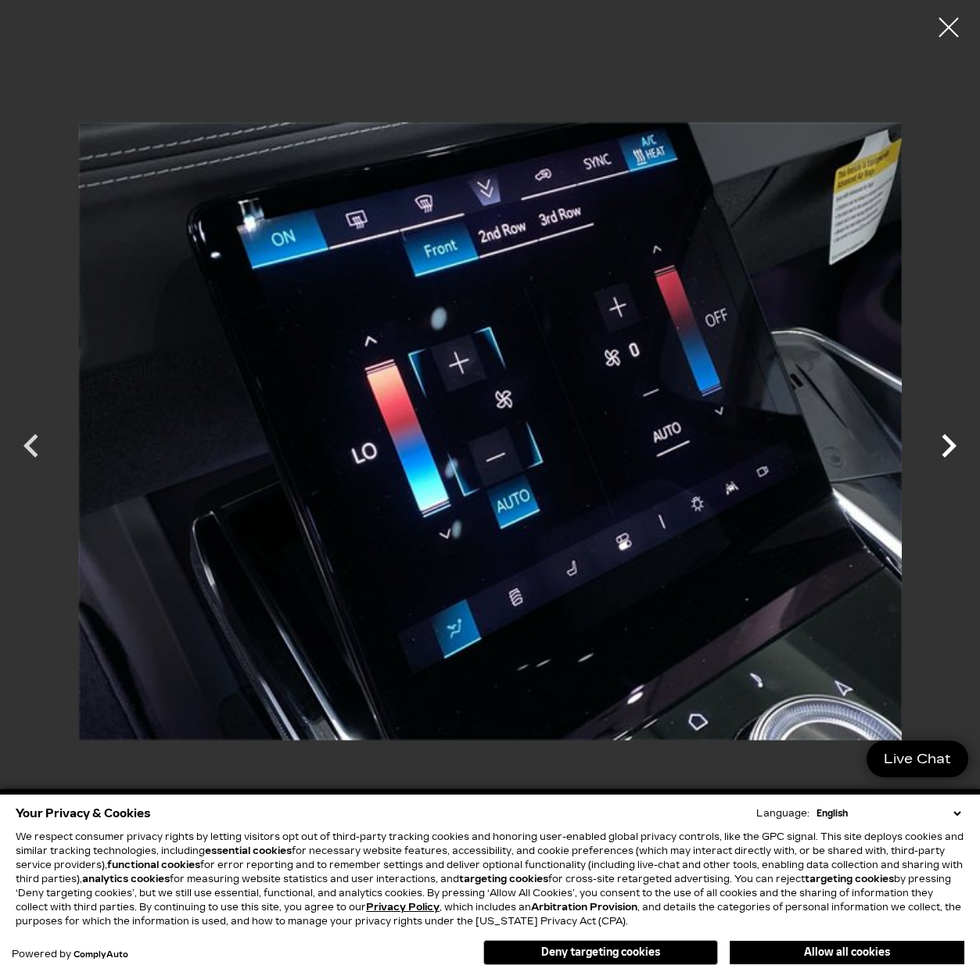
click at [953, 444] on icon "Next" at bounding box center [949, 445] width 15 height 23
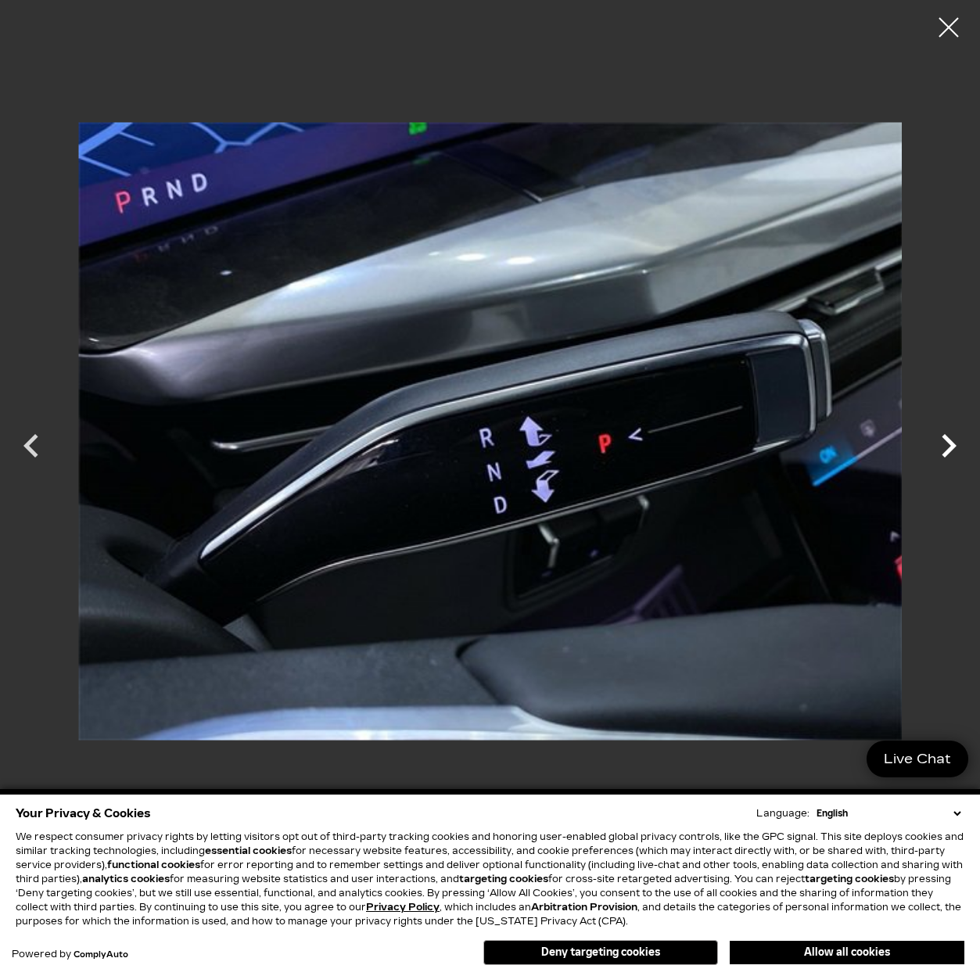
click at [953, 444] on icon "Next" at bounding box center [949, 445] width 15 height 23
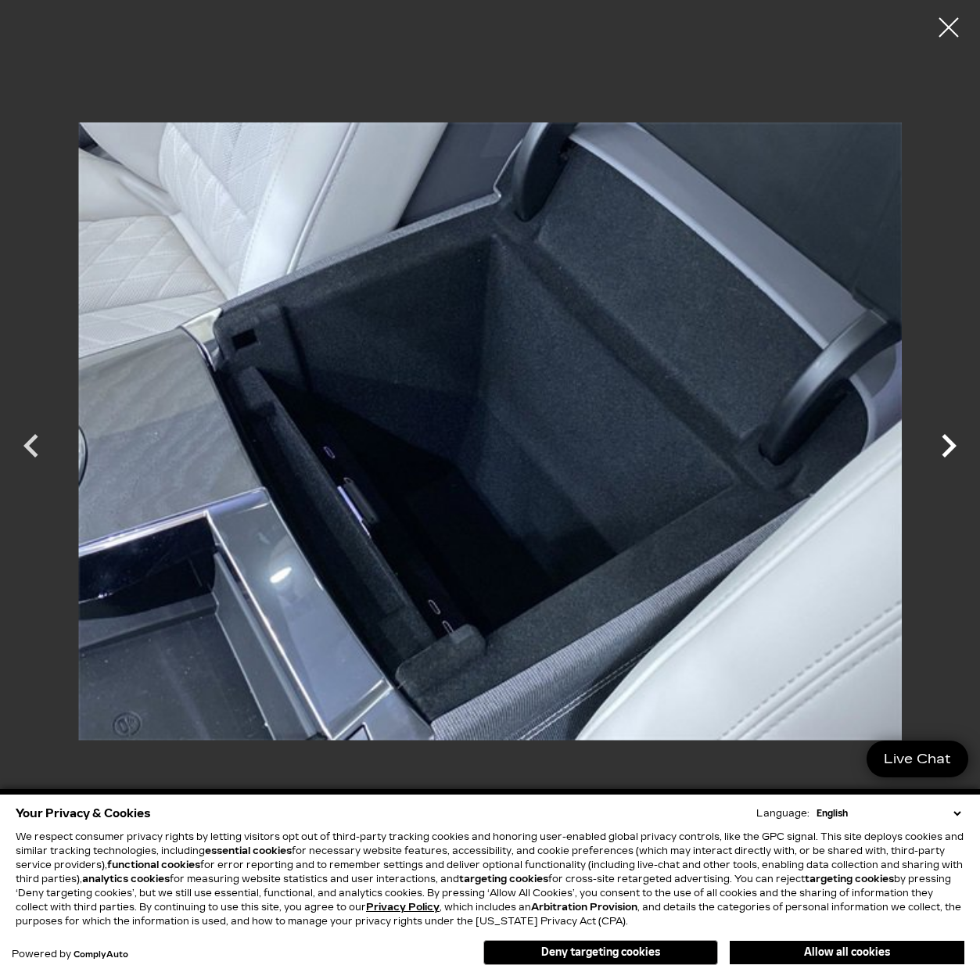
click at [953, 444] on icon "Next" at bounding box center [949, 445] width 15 height 23
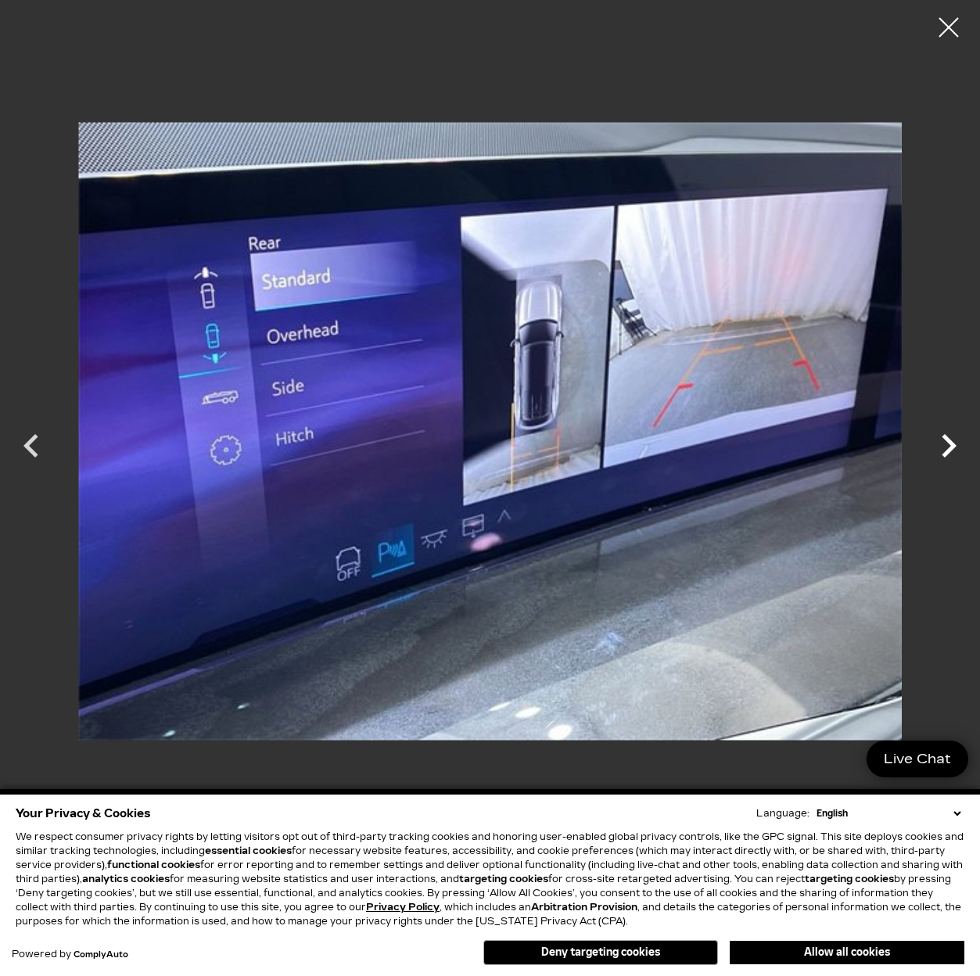
click at [953, 444] on icon "Next" at bounding box center [949, 445] width 15 height 23
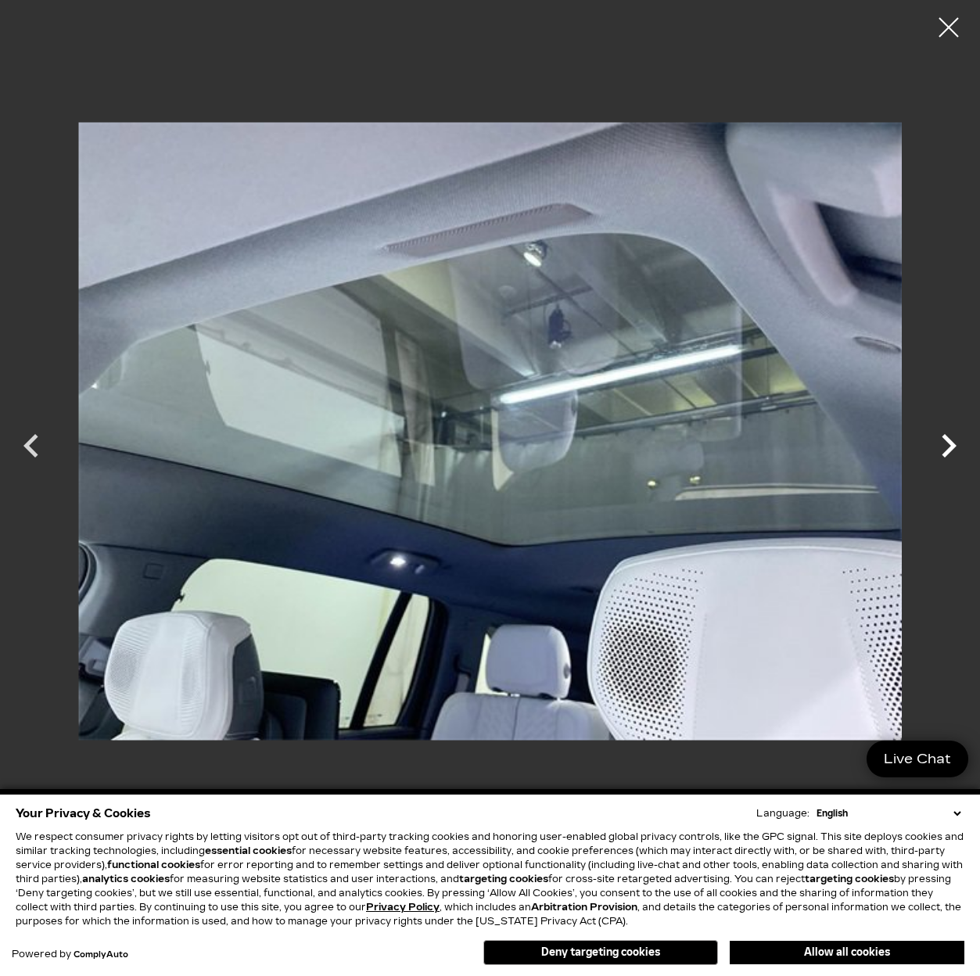
click at [953, 444] on icon "Next" at bounding box center [949, 445] width 15 height 23
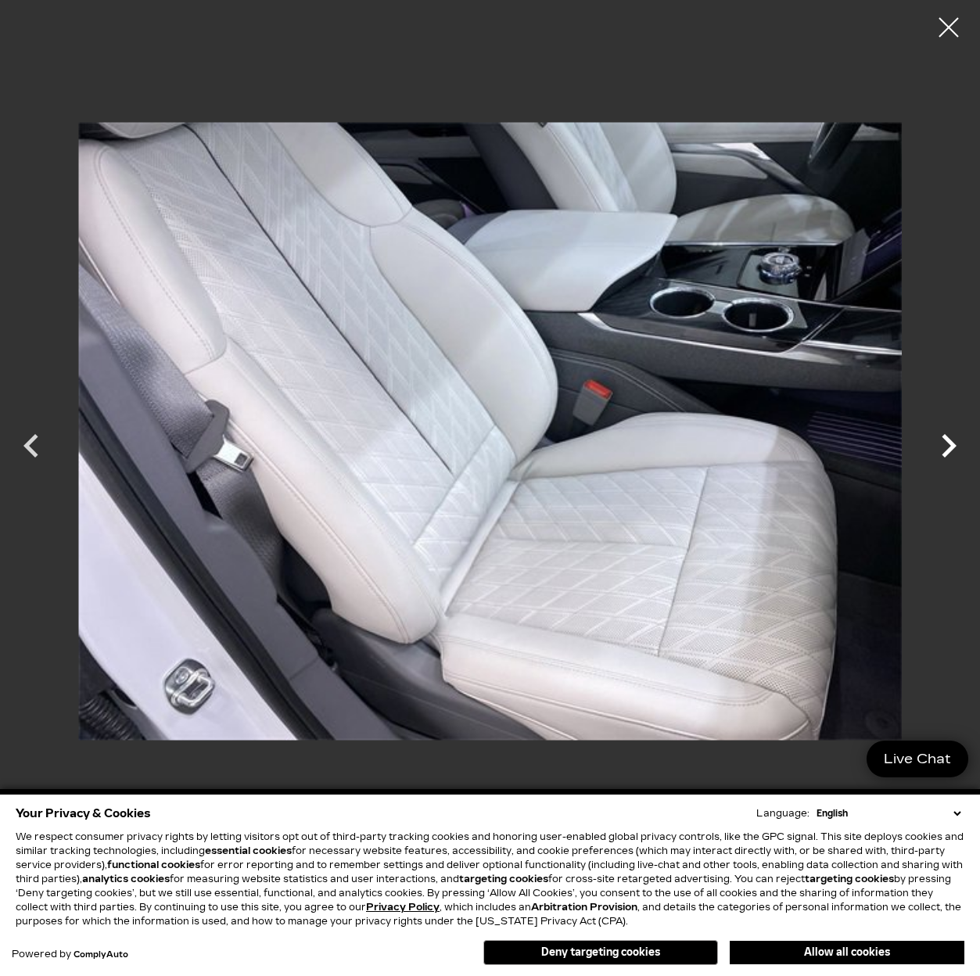
click at [953, 444] on icon "Next" at bounding box center [949, 445] width 15 height 23
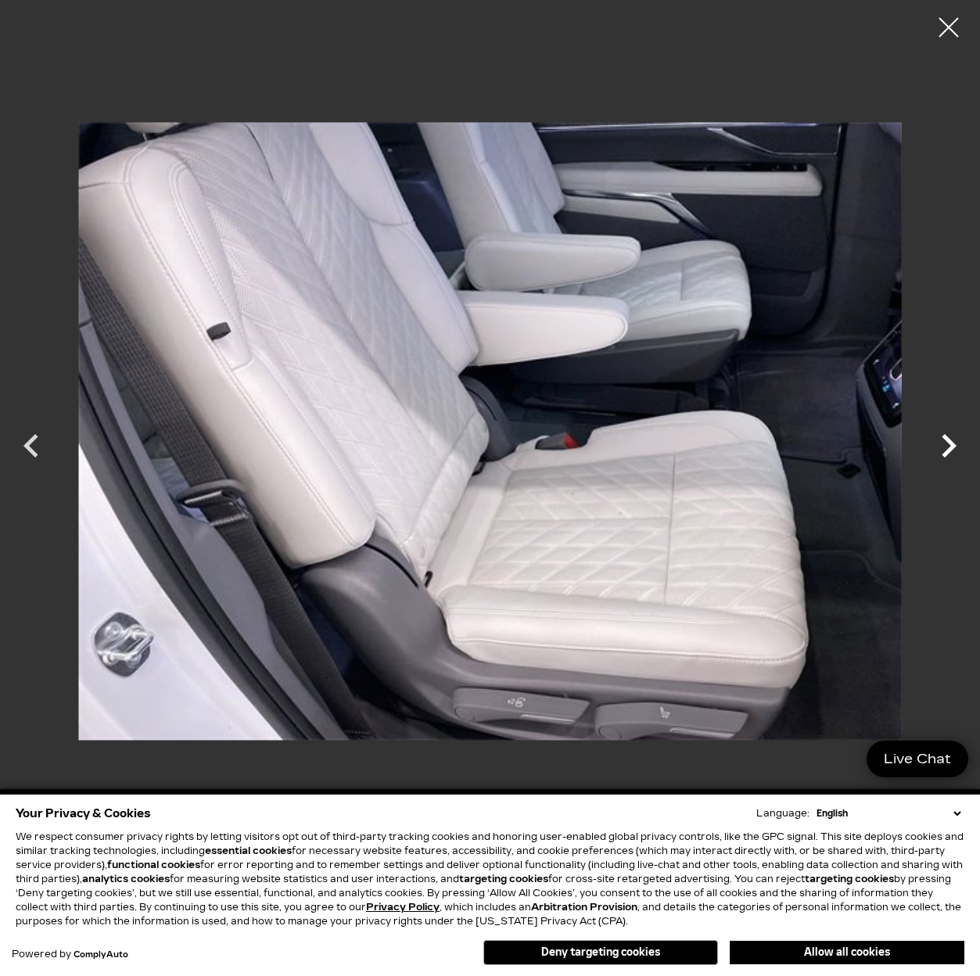
click at [960, 448] on icon "Next" at bounding box center [949, 446] width 47 height 47
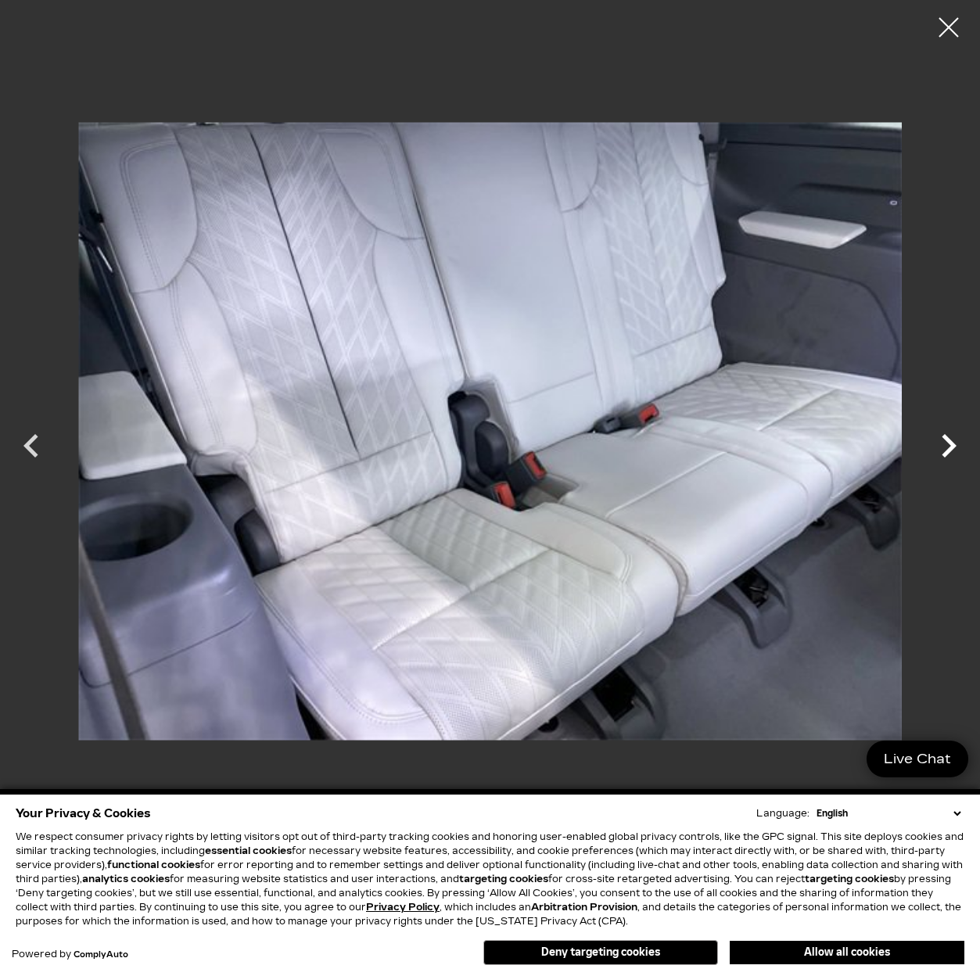
click at [960, 448] on icon "Next" at bounding box center [949, 446] width 47 height 47
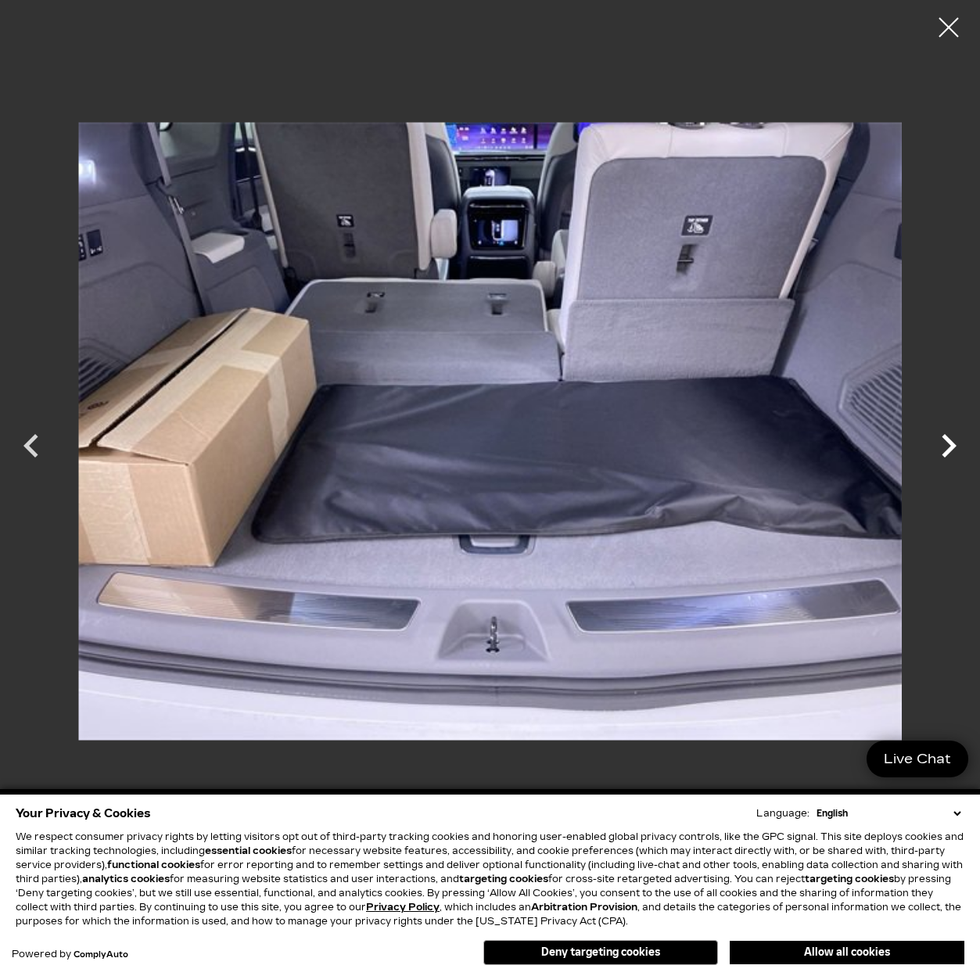
click at [960, 448] on icon "Next" at bounding box center [949, 446] width 47 height 47
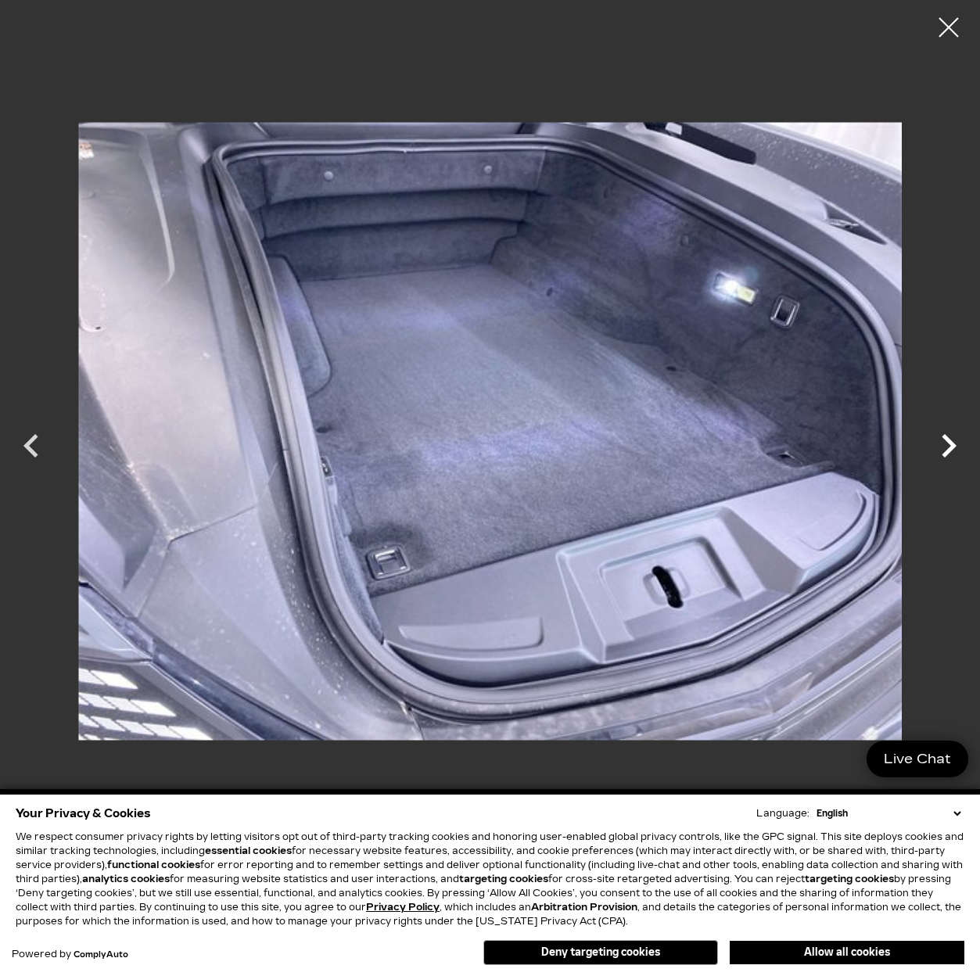
click at [960, 448] on icon "Next" at bounding box center [949, 446] width 47 height 47
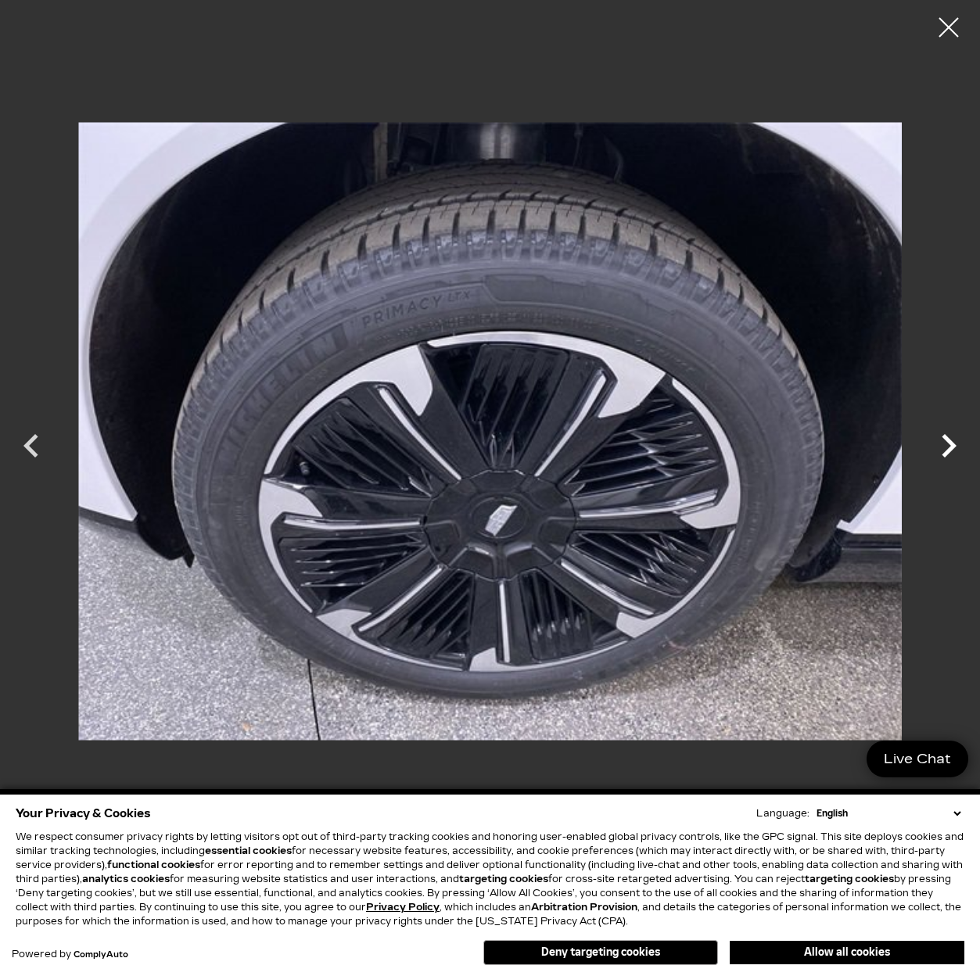
click at [960, 448] on icon "Next" at bounding box center [949, 446] width 47 height 47
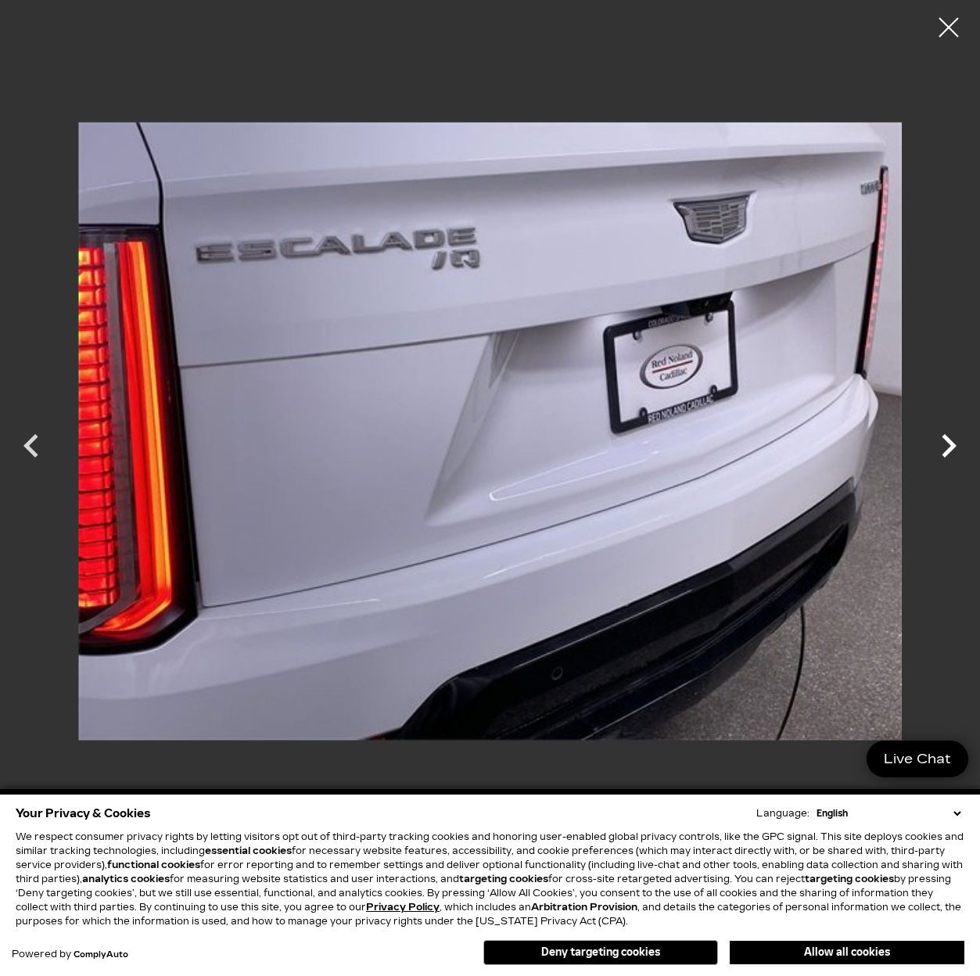
click at [960, 448] on icon "Next" at bounding box center [949, 446] width 47 height 47
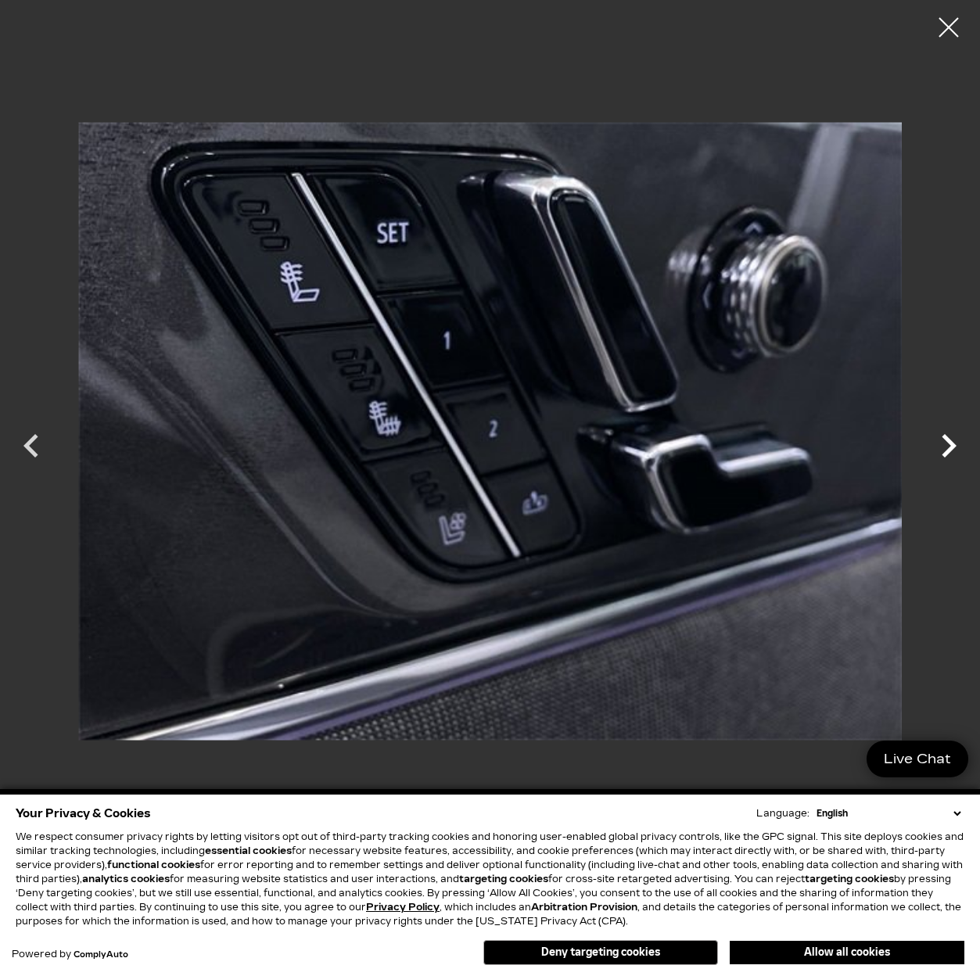
click at [960, 448] on icon "Next" at bounding box center [949, 446] width 47 height 47
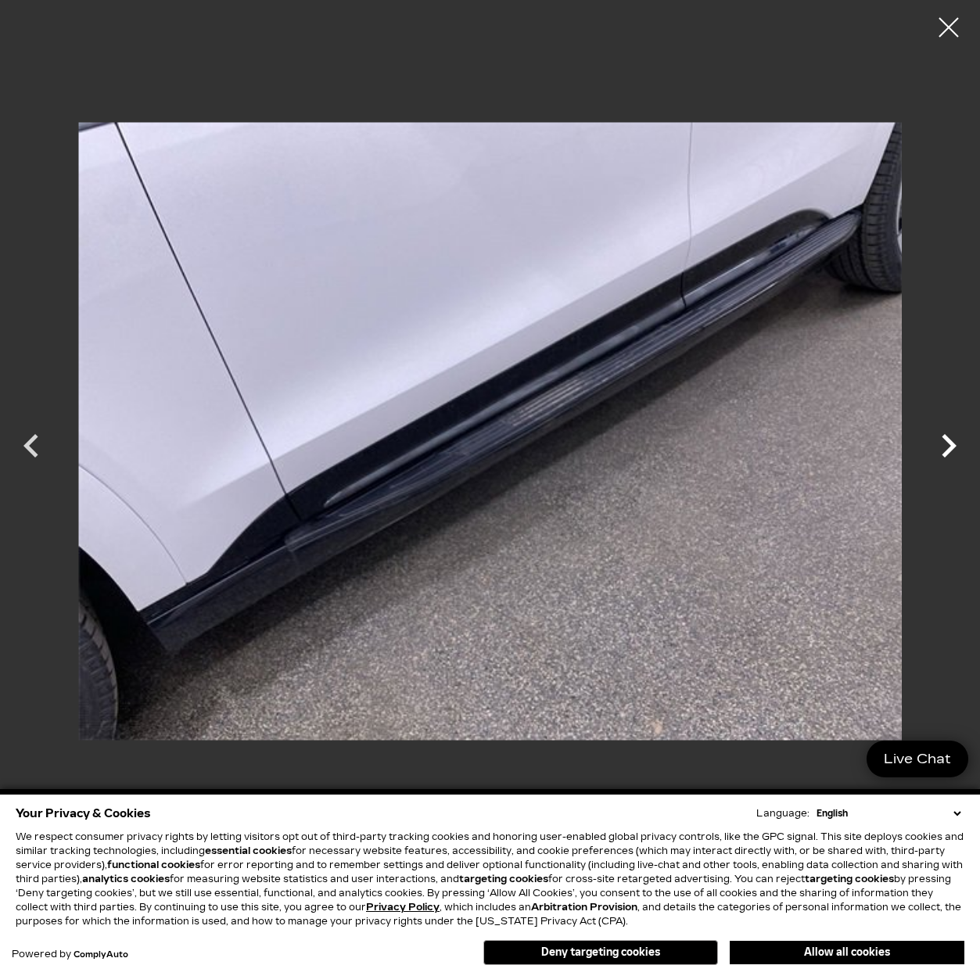
click at [960, 448] on icon "Next" at bounding box center [949, 446] width 47 height 47
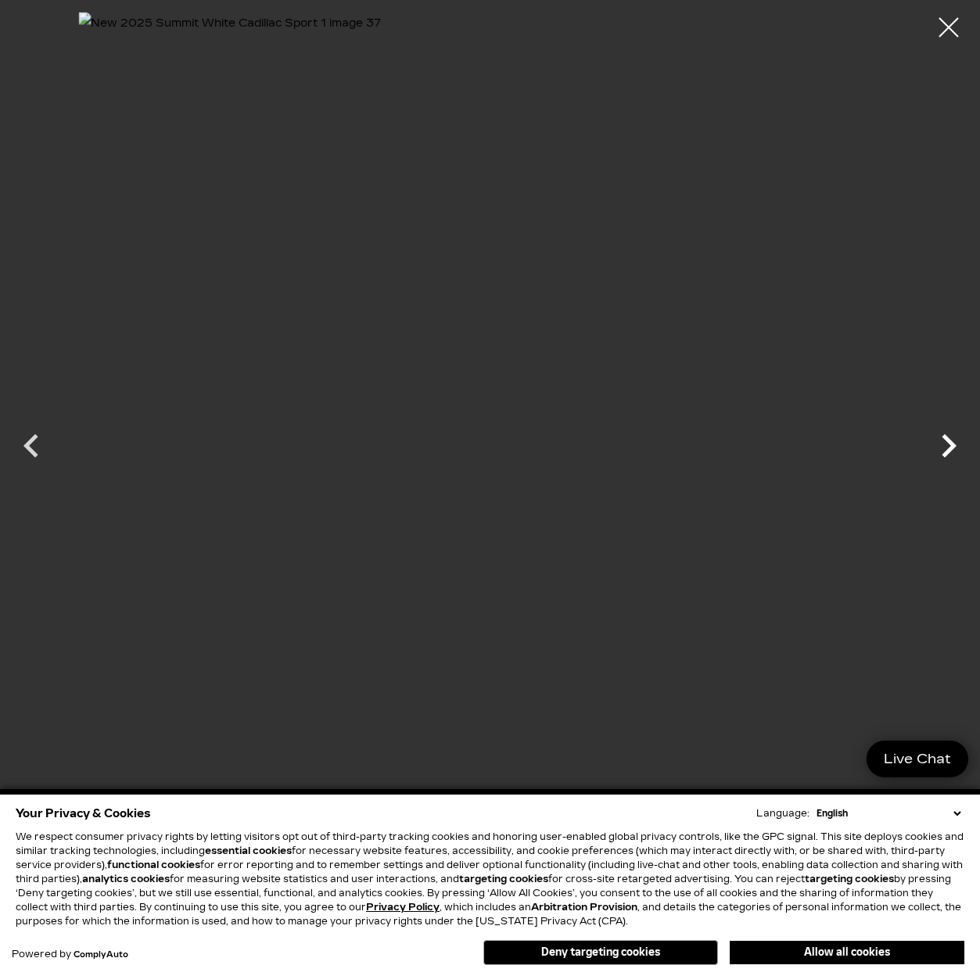
click at [960, 448] on icon "Next" at bounding box center [949, 446] width 47 height 47
click at [951, 34] on div at bounding box center [949, 27] width 41 height 41
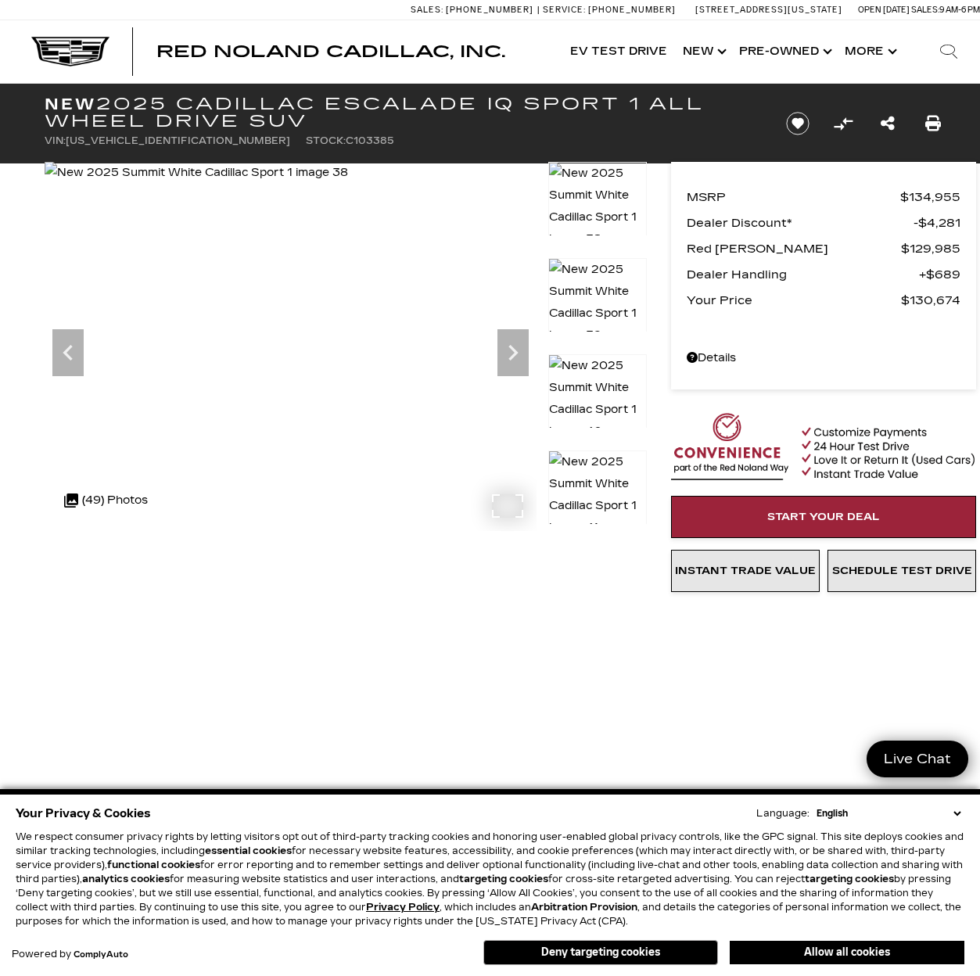
scroll to position [0, 0]
